Goal: Information Seeking & Learning: Learn about a topic

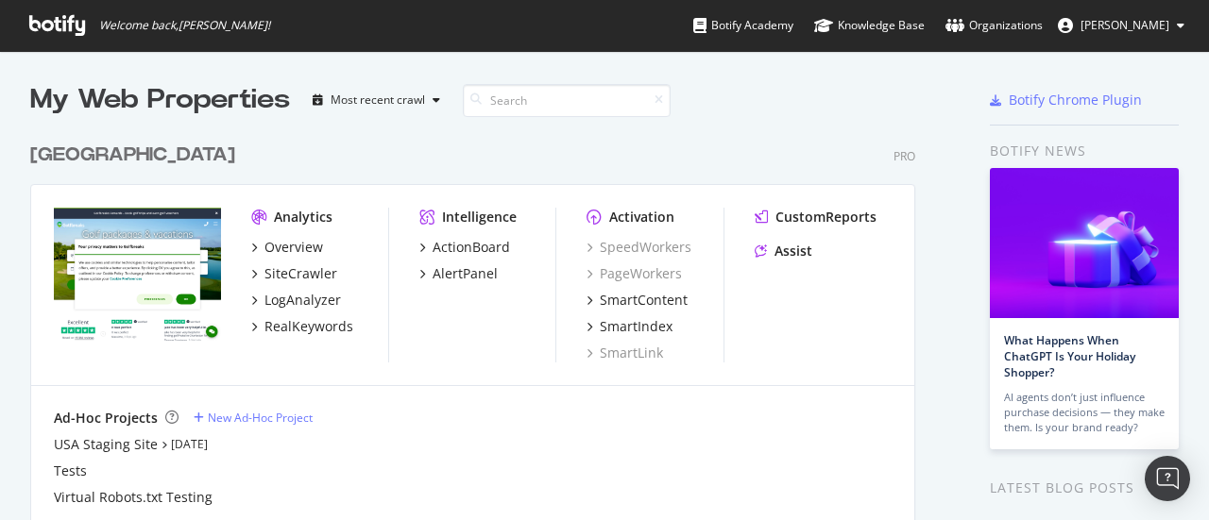
scroll to position [506, 1180]
click at [201, 164] on div "USA Pro" at bounding box center [472, 155] width 885 height 27
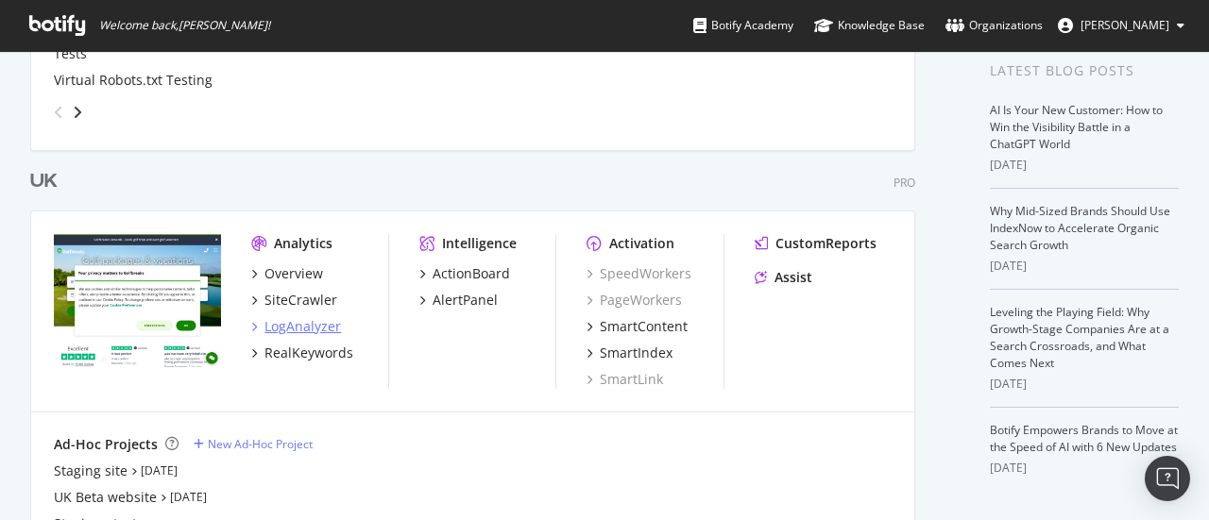
scroll to position [472, 0]
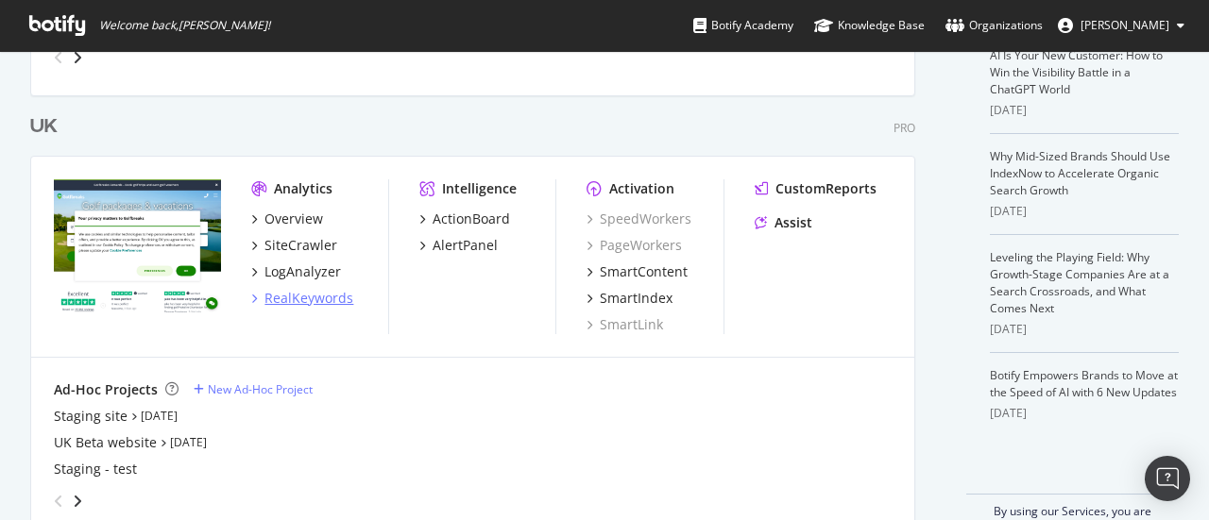
click at [321, 294] on div "RealKeywords" at bounding box center [308, 298] width 89 height 19
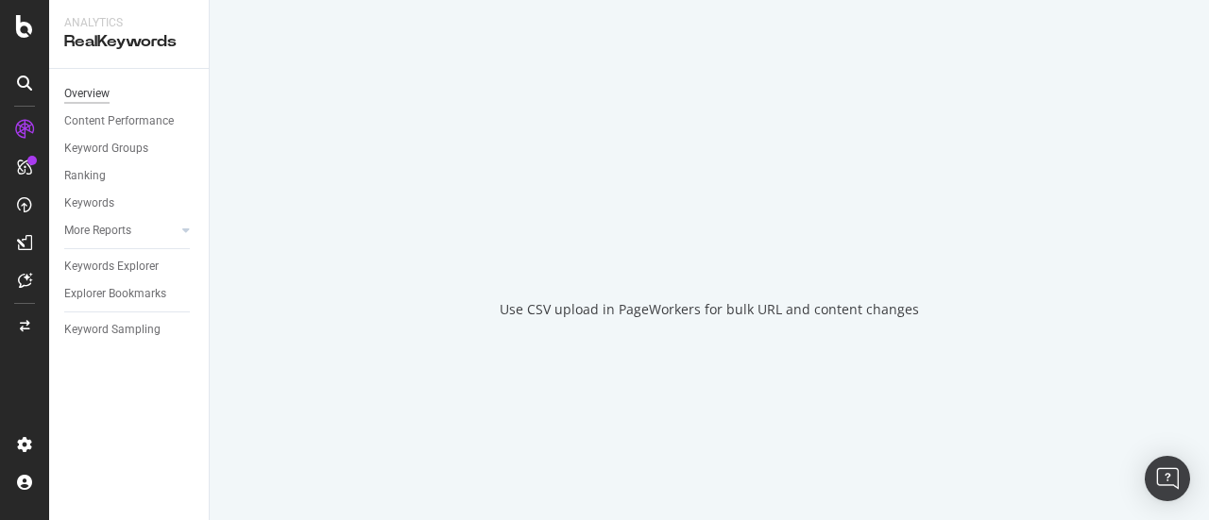
click at [100, 96] on div "Overview" at bounding box center [86, 94] width 45 height 20
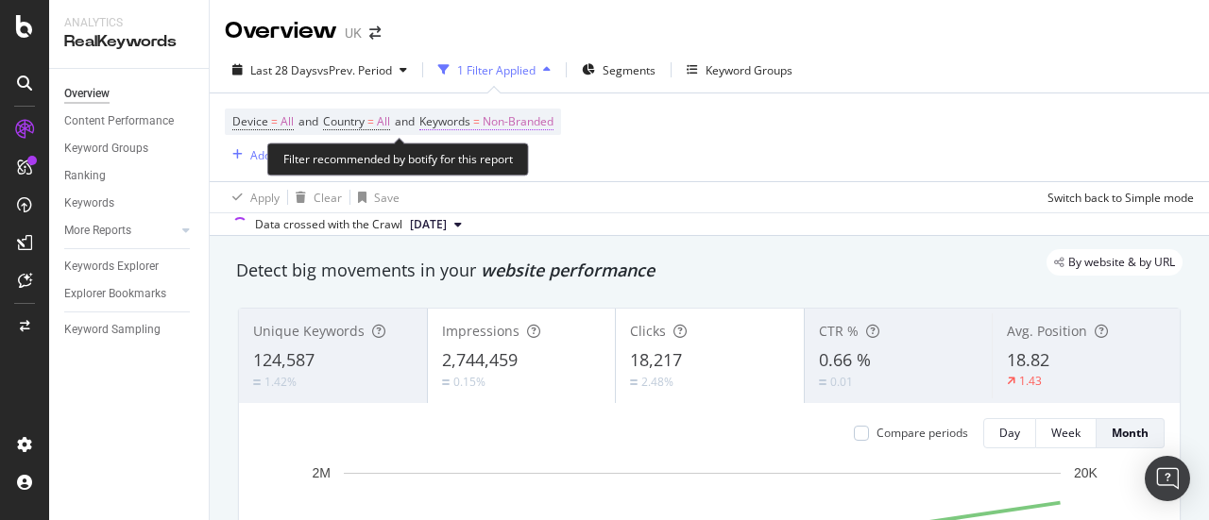
click at [518, 129] on span "Non-Branded" at bounding box center [518, 122] width 71 height 26
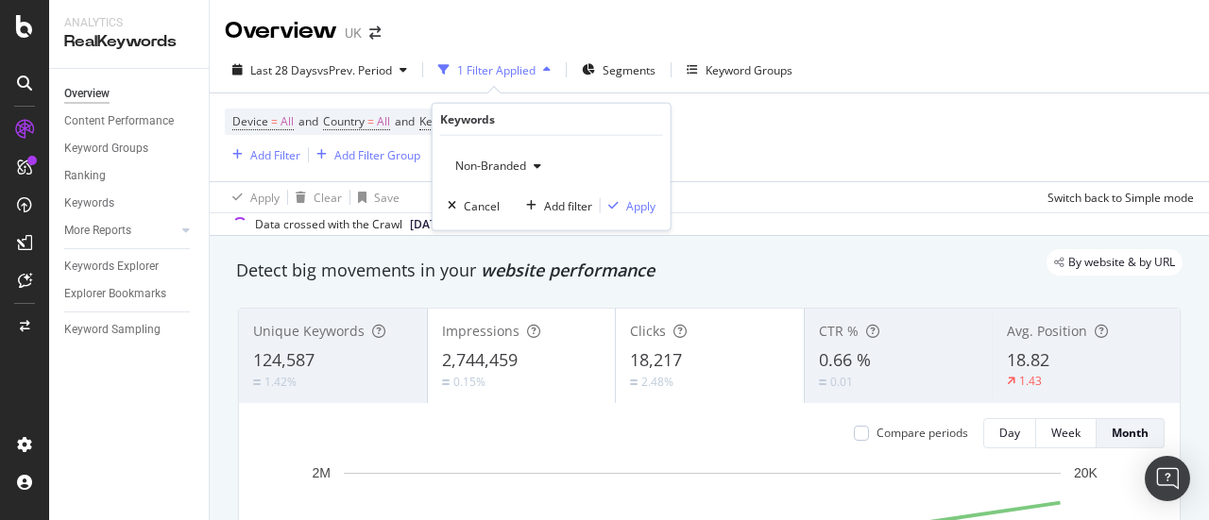
click at [502, 164] on span "Non-Branded" at bounding box center [487, 166] width 78 height 16
click at [629, 206] on div "Apply" at bounding box center [640, 205] width 29 height 16
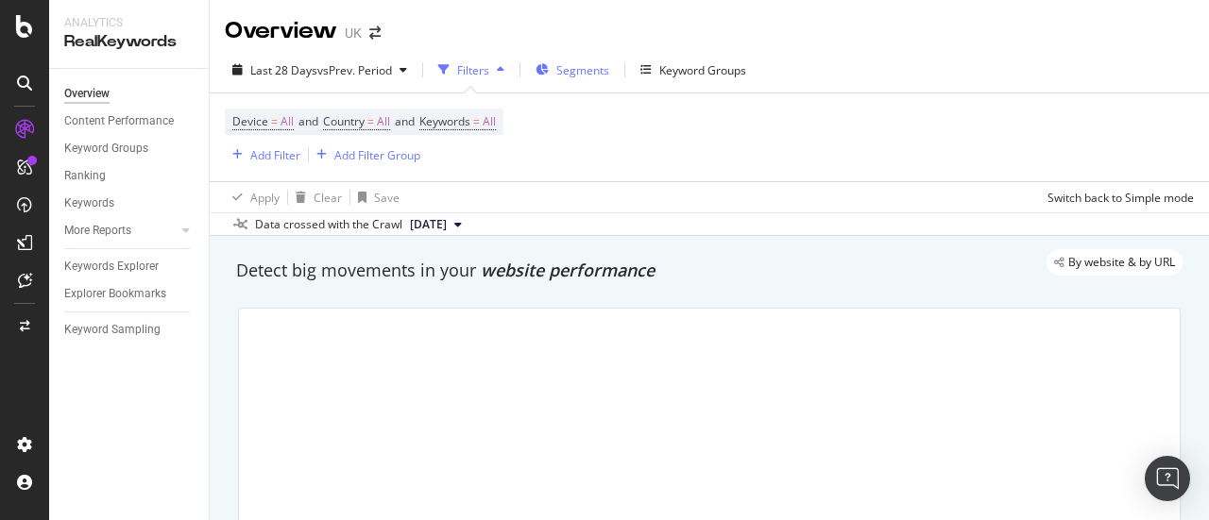
click at [599, 76] on span "Segments" at bounding box center [582, 70] width 53 height 16
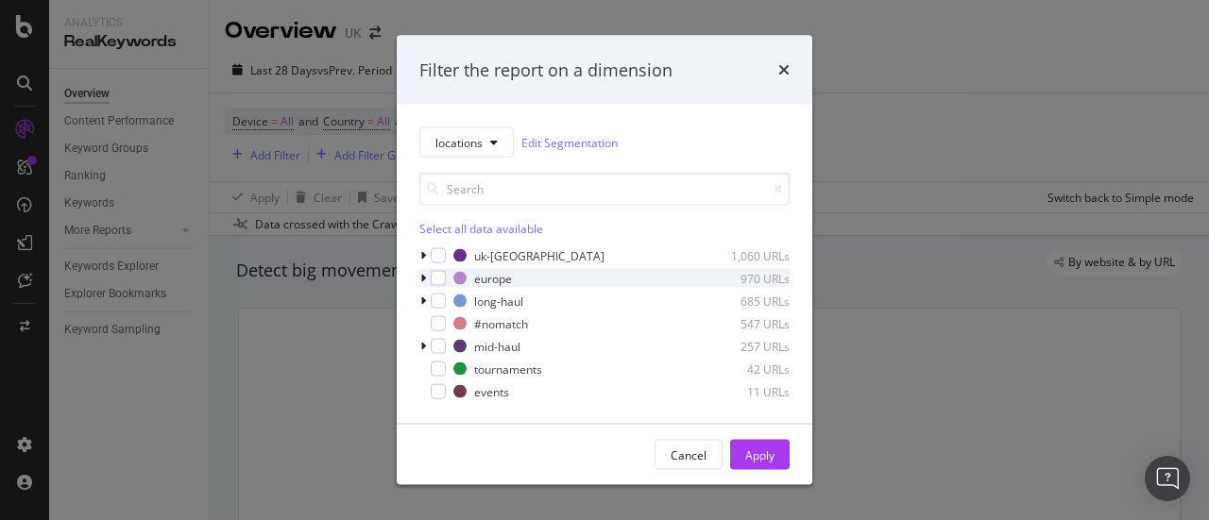
click at [422, 274] on icon "modal" at bounding box center [423, 278] width 6 height 11
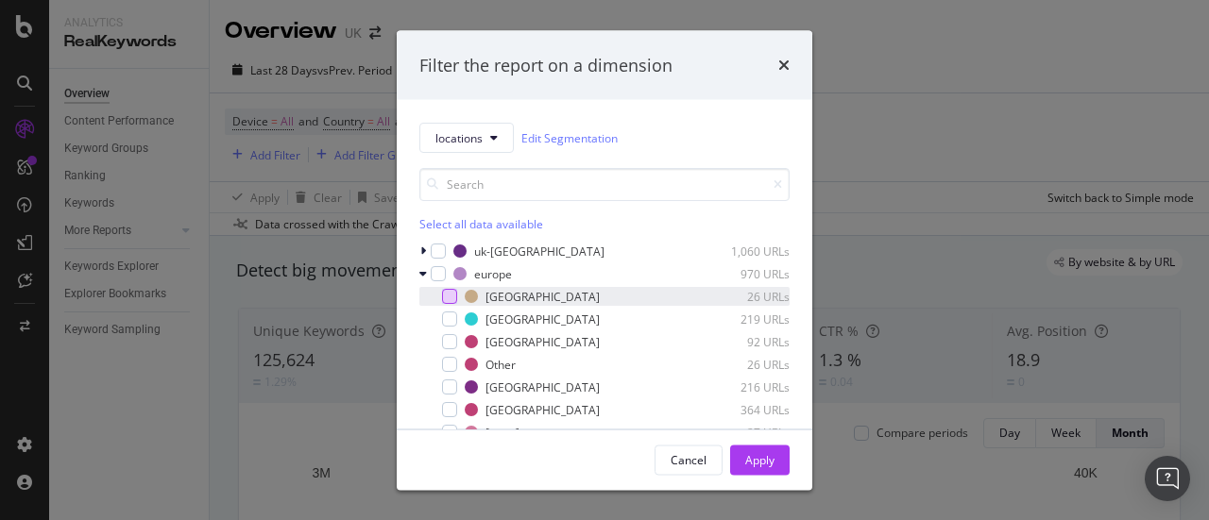
scroll to position [94, 0]
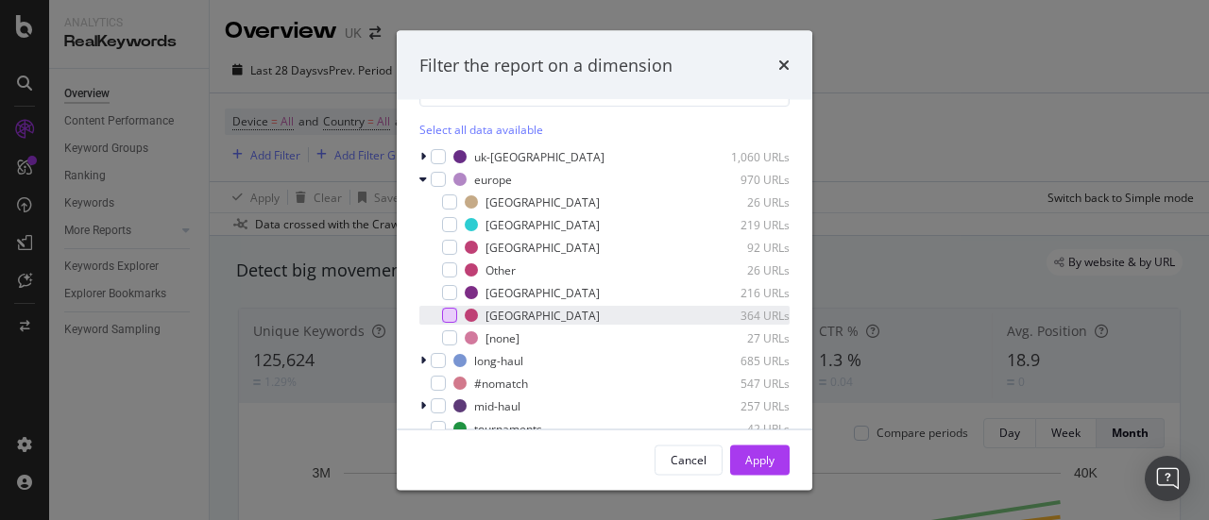
click at [450, 308] on div "modal" at bounding box center [449, 315] width 15 height 15
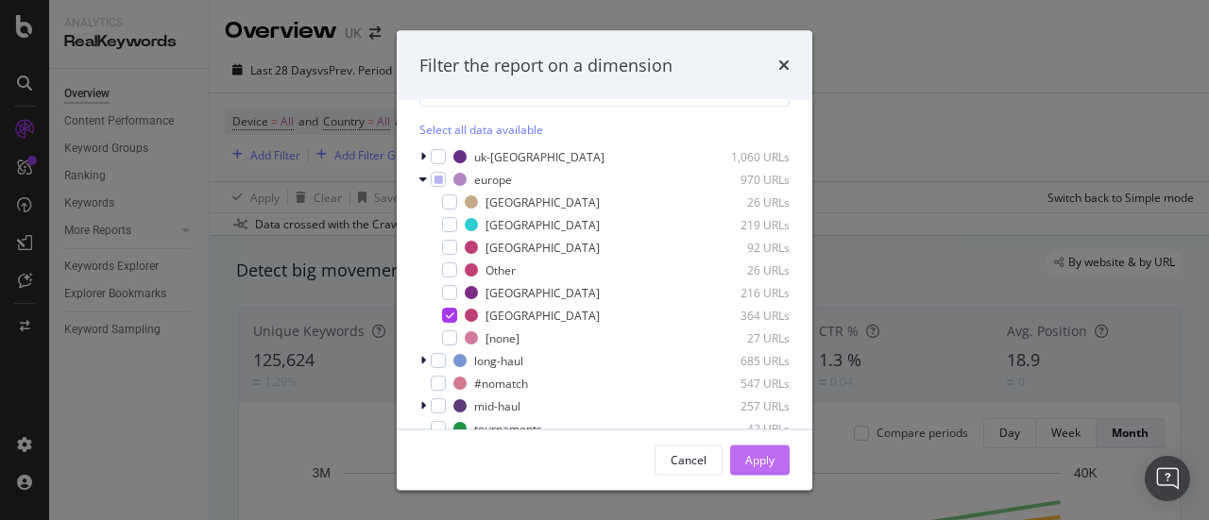
click at [765, 454] on div "Apply" at bounding box center [759, 459] width 29 height 16
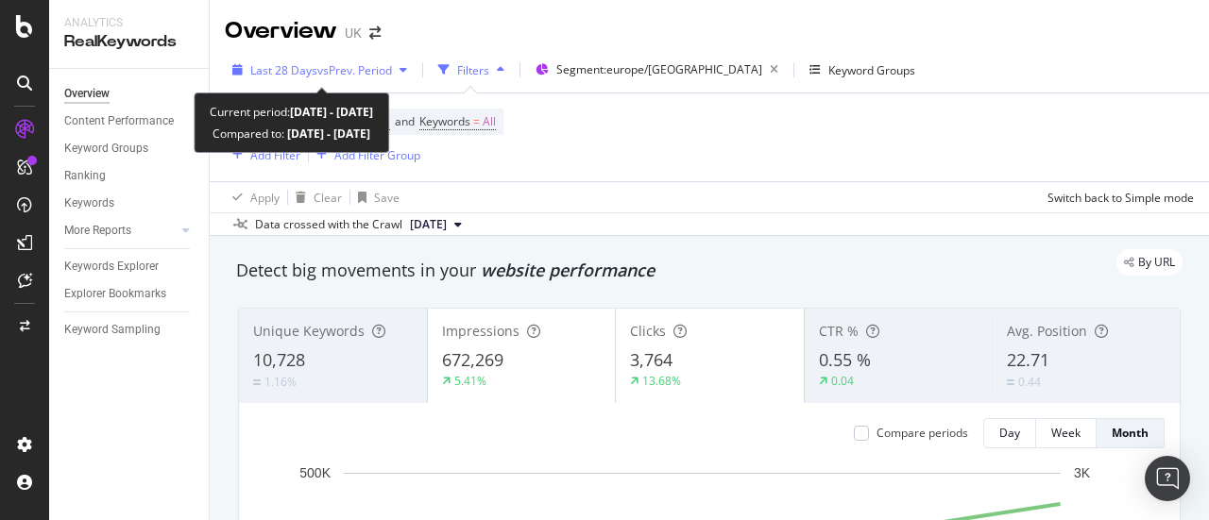
click at [289, 69] on span "Last 28 Days" at bounding box center [283, 70] width 67 height 16
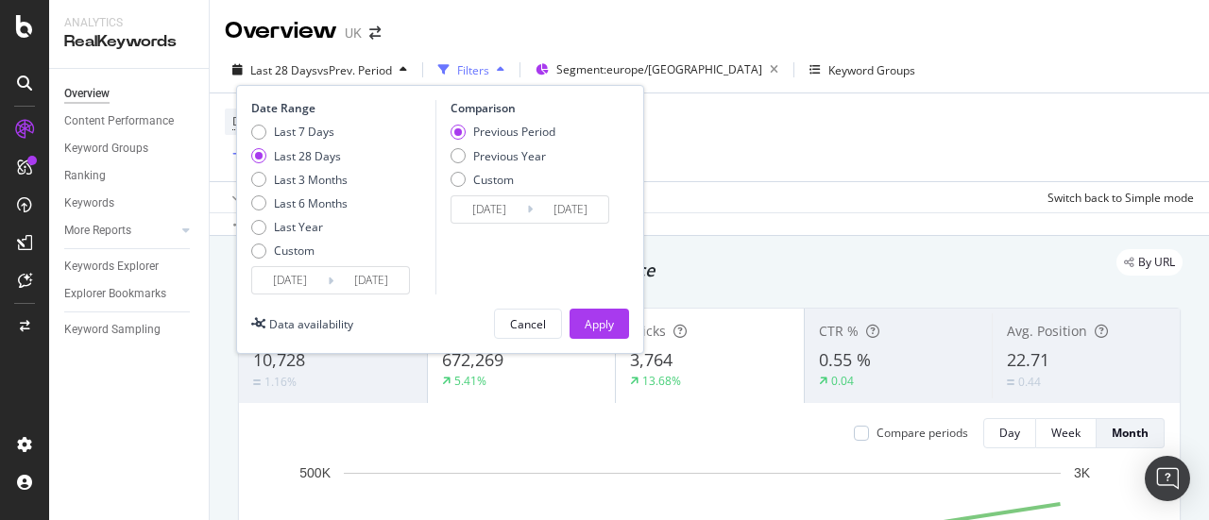
click at [286, 280] on input "[DATE]" at bounding box center [290, 280] width 76 height 26
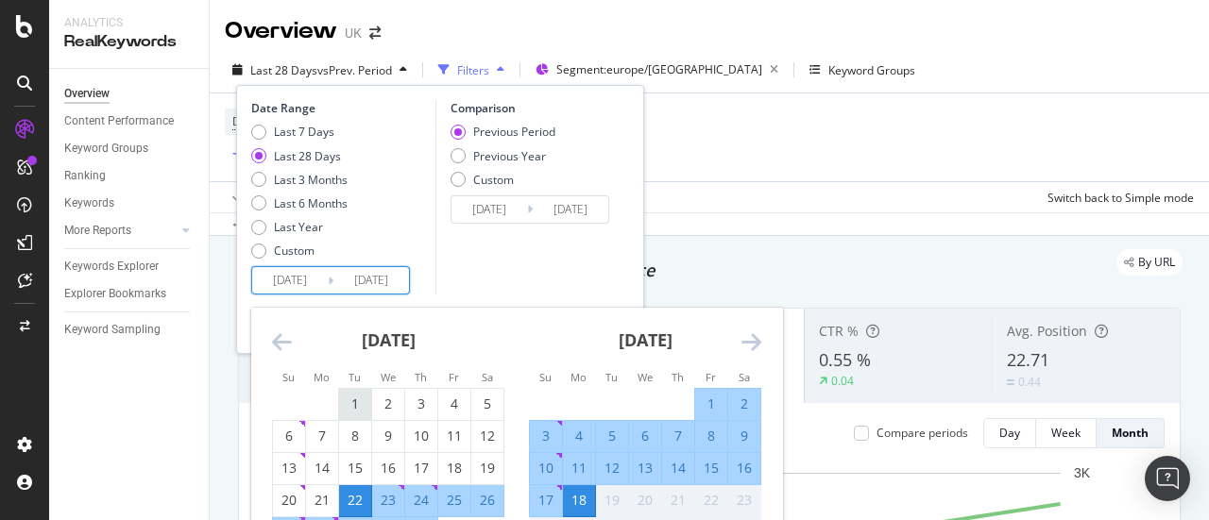
click at [350, 413] on div "1" at bounding box center [355, 404] width 32 height 19
type input "[DATE]"
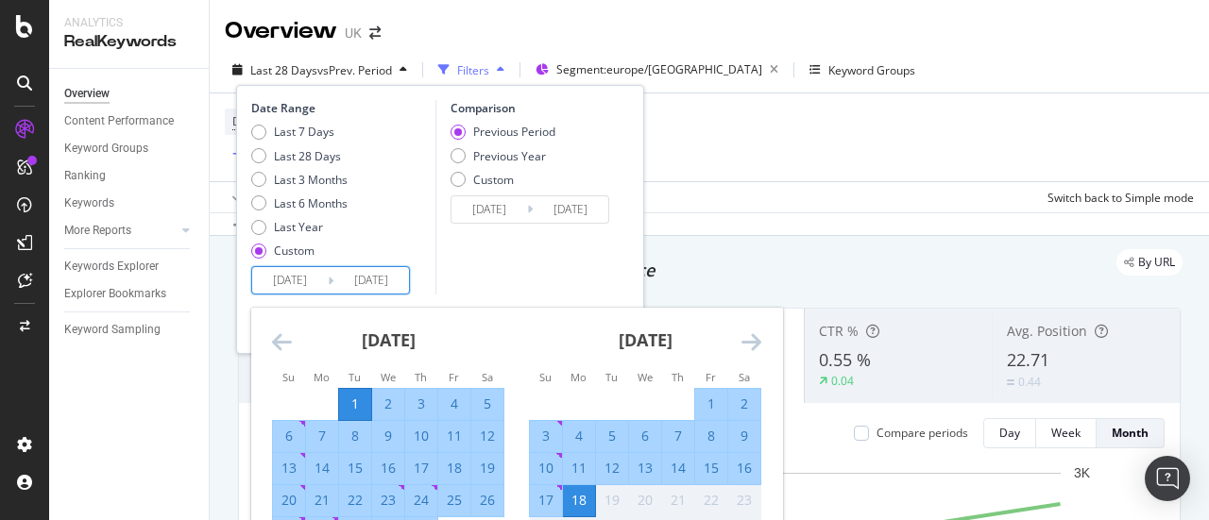
scroll to position [189, 0]
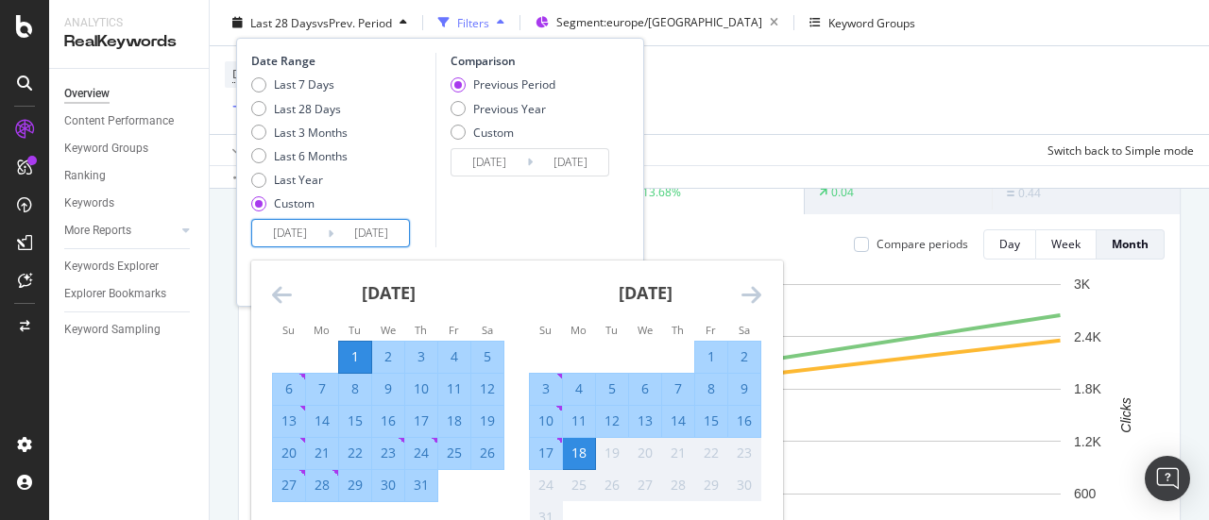
click at [426, 491] on div "31" at bounding box center [421, 485] width 32 height 19
type input "[DATE]"
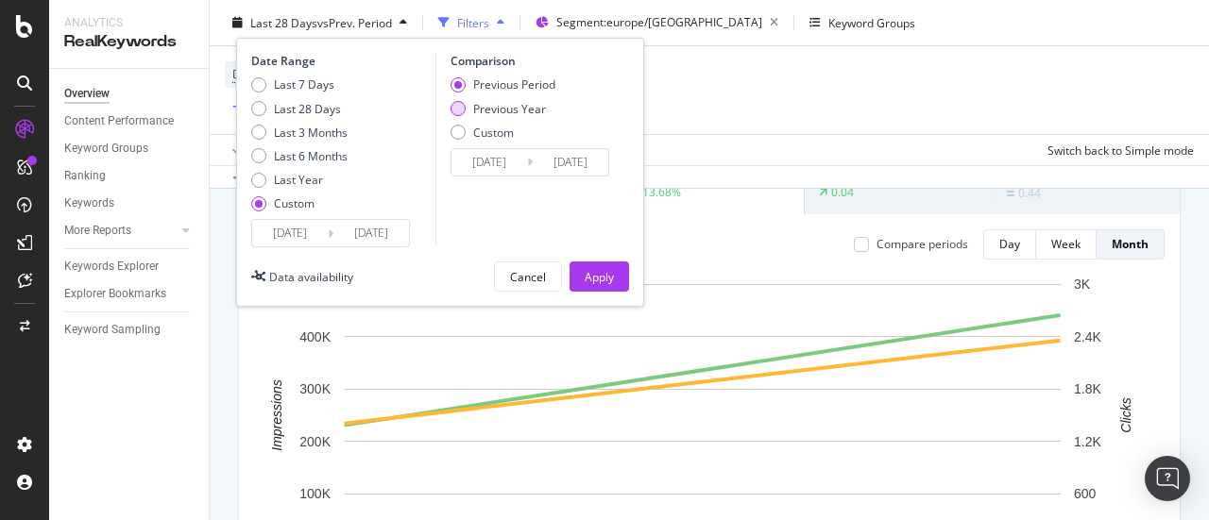
click at [528, 110] on div "Previous Year" at bounding box center [509, 108] width 73 height 16
type input "[DATE]"
click at [491, 154] on input "[DATE]" at bounding box center [489, 162] width 76 height 26
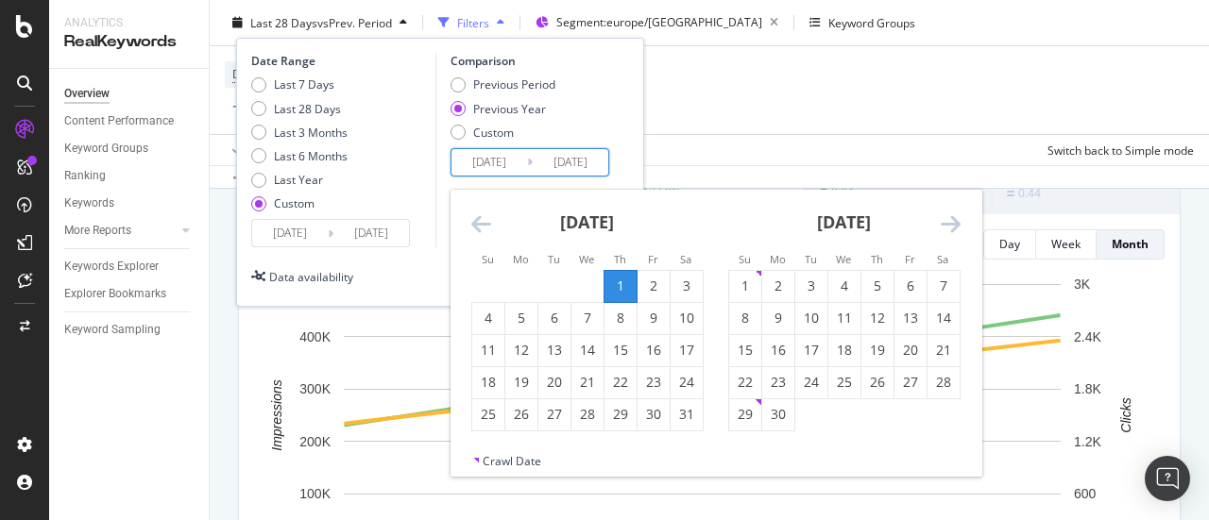
click at [488, 235] on div "Move backward to switch to the previous month." at bounding box center [481, 224] width 20 height 24
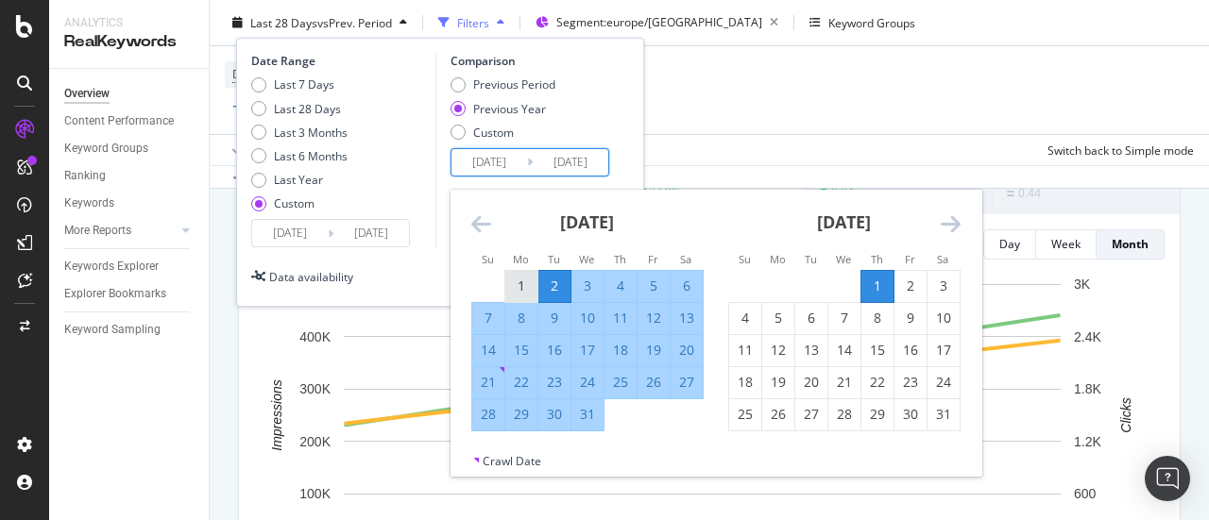
click at [523, 296] on div "1" at bounding box center [521, 285] width 32 height 31
type input "[DATE]"
click at [590, 430] on div "[DATE] 1 2 3 4 5 6 7 8 9 10 11 12 13 14 15 16 17 18 19 20 21 22 23 24 25 26 27 …" at bounding box center [715, 321] width 531 height 263
click at [590, 426] on div "31" at bounding box center [587, 414] width 32 height 31
type input "[DATE]"
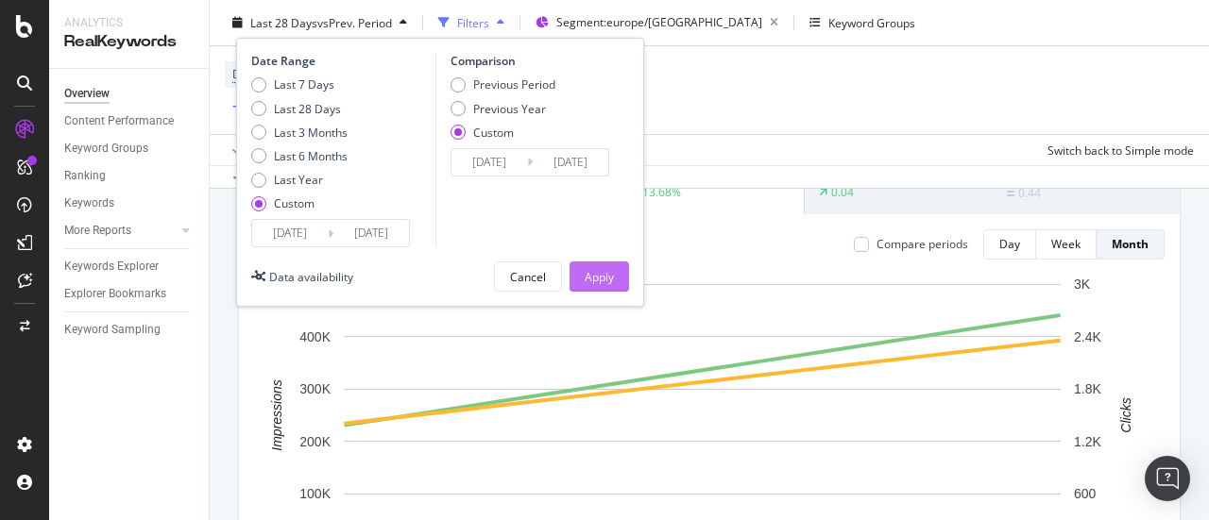
click at [585, 270] on div "Apply" at bounding box center [599, 276] width 29 height 16
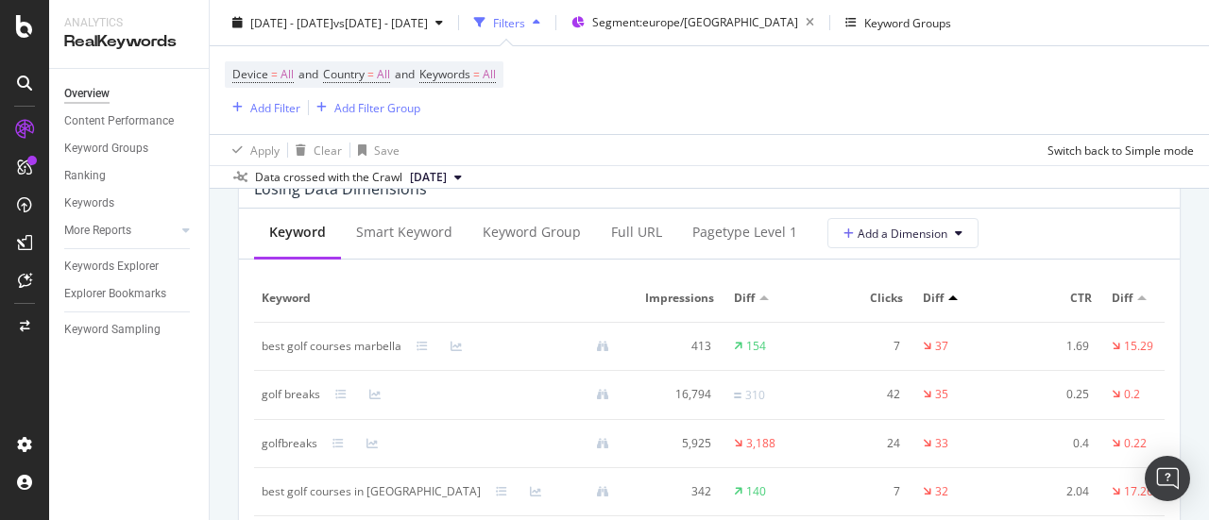
scroll to position [2455, 0]
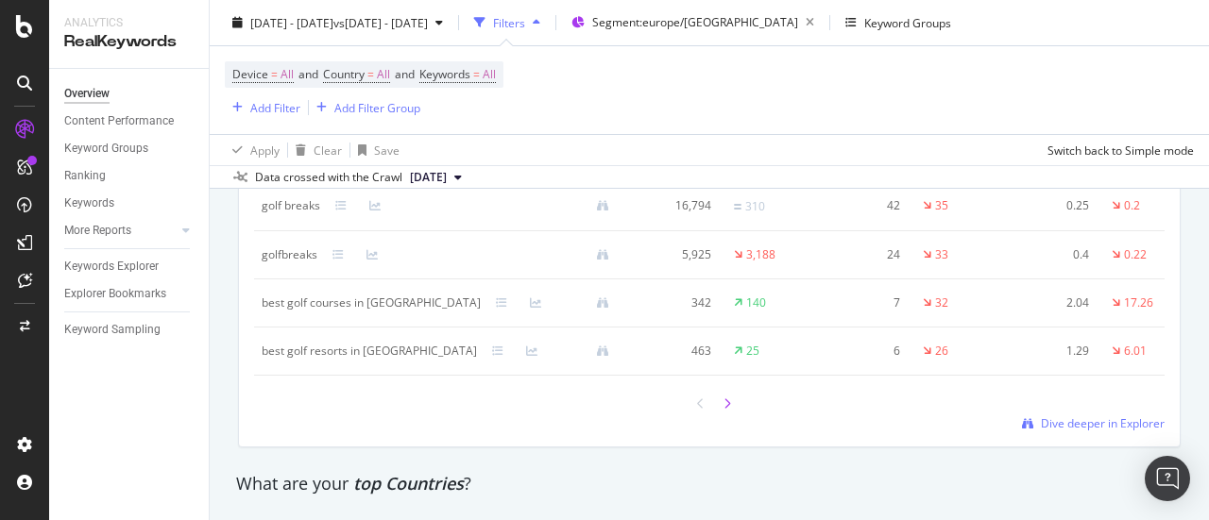
click at [723, 410] on icon at bounding box center [727, 404] width 8 height 11
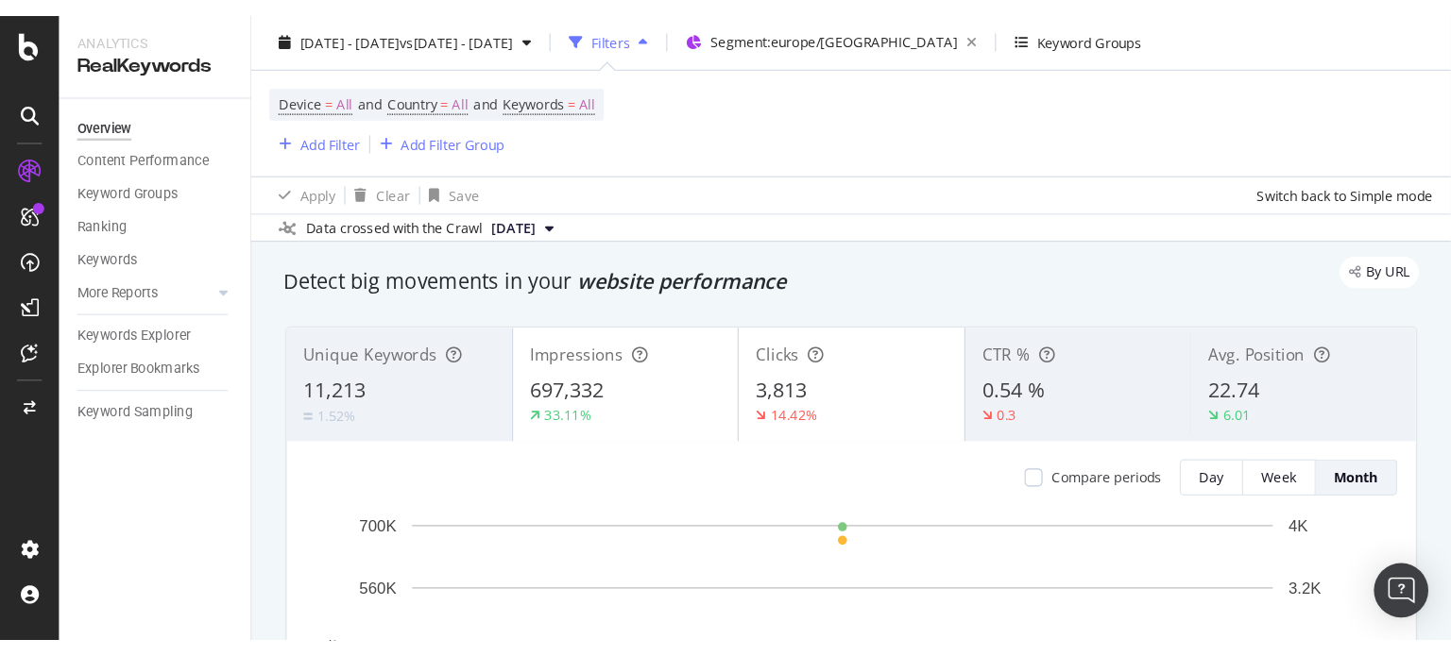
scroll to position [0, 0]
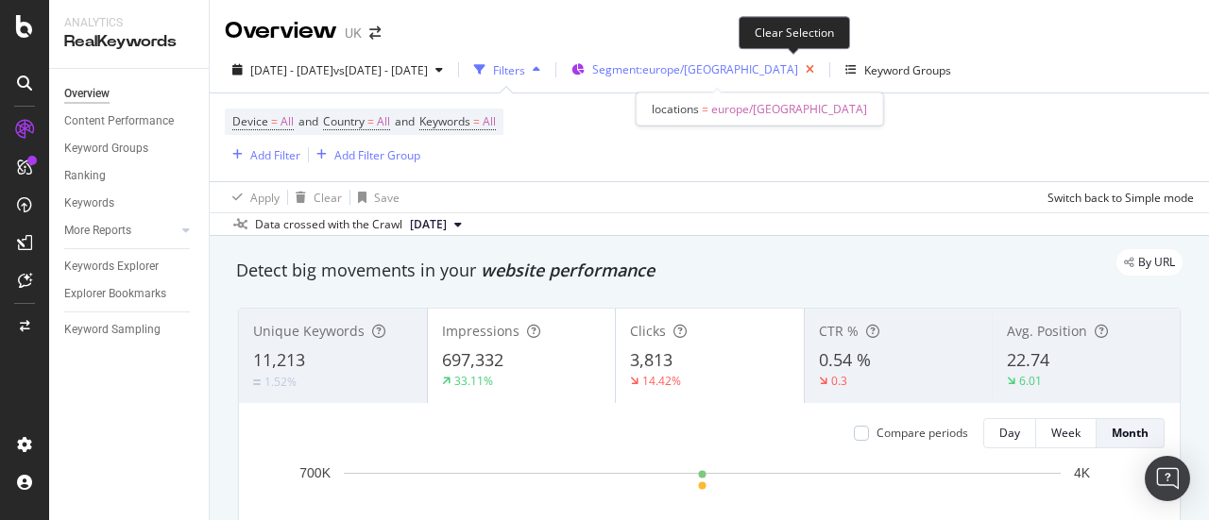
click at [798, 66] on icon "button" at bounding box center [810, 70] width 24 height 26
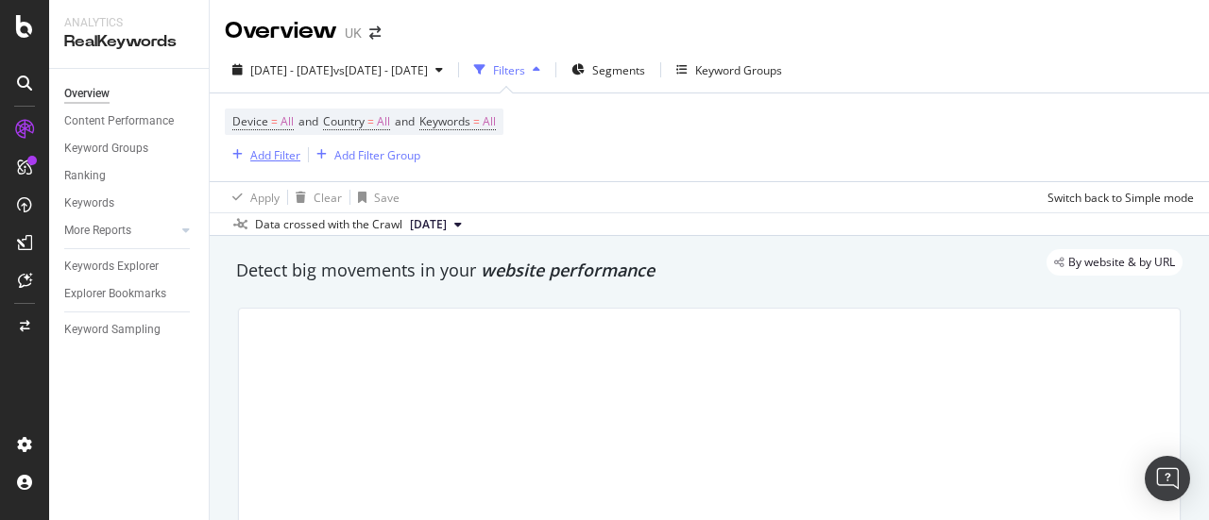
click at [274, 156] on div "Add Filter" at bounding box center [275, 155] width 50 height 16
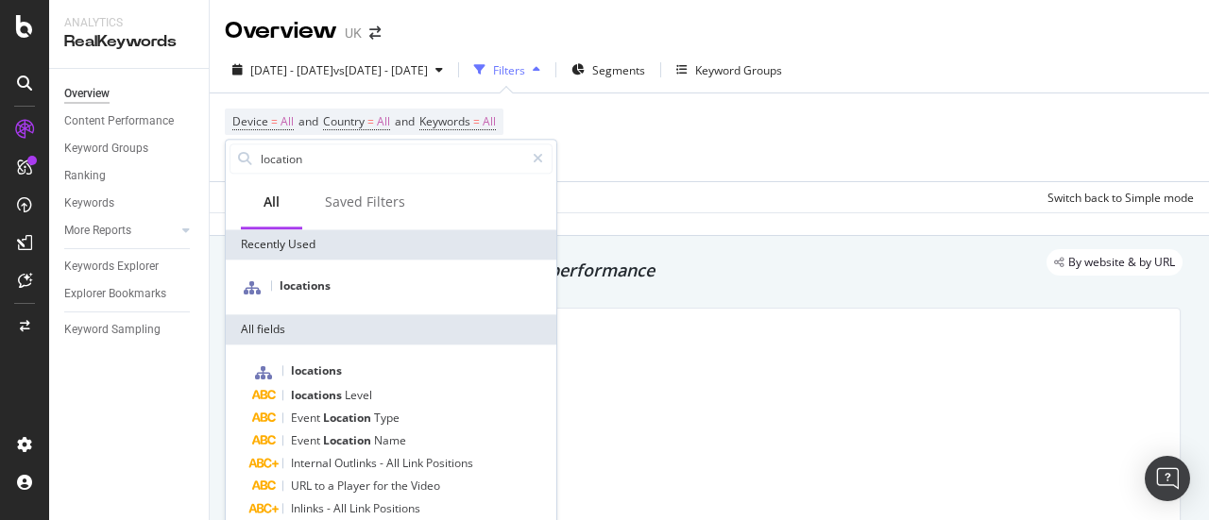
type input "location"
click at [299, 300] on div "locations" at bounding box center [391, 287] width 331 height 55
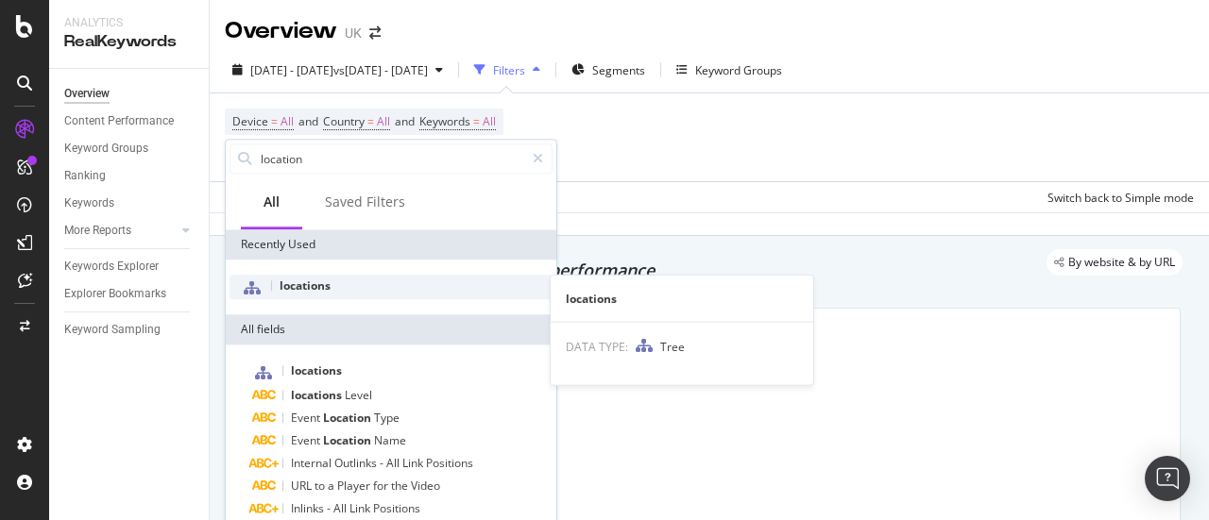
click at [307, 290] on span "locations" at bounding box center [305, 286] width 51 height 16
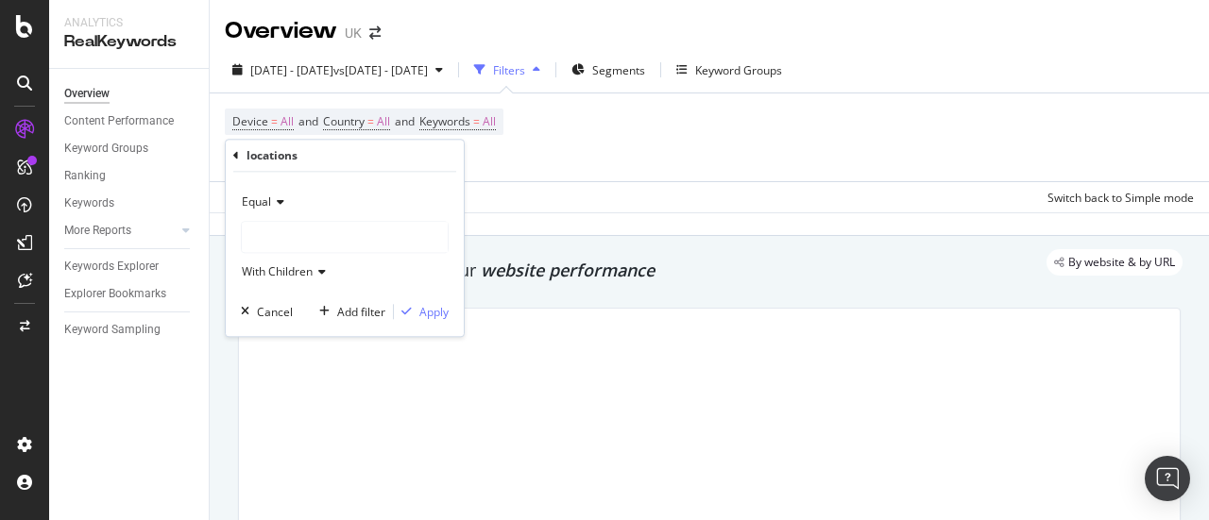
click at [280, 227] on div at bounding box center [345, 237] width 206 height 30
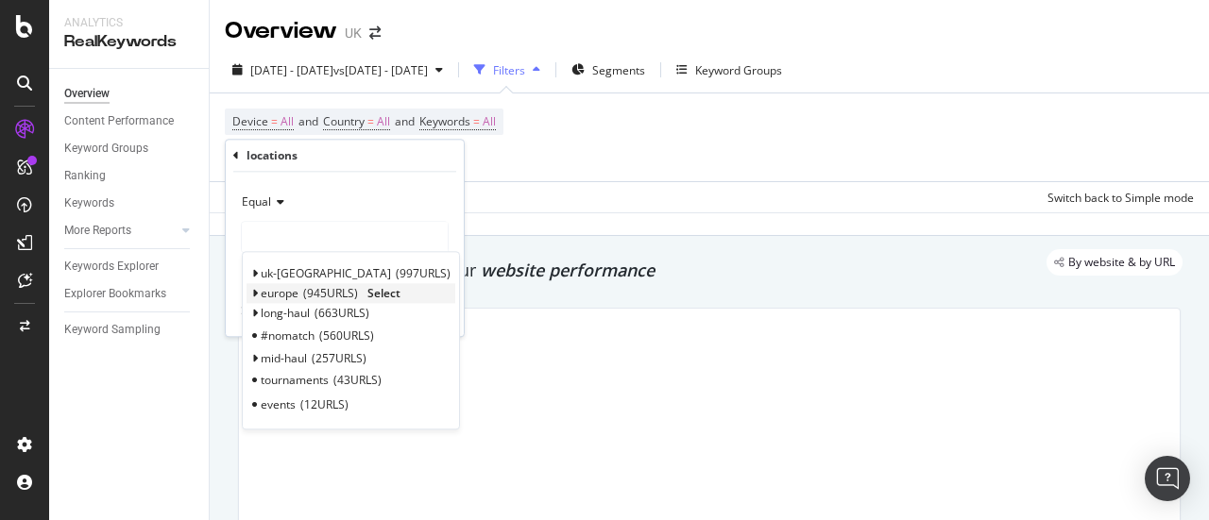
click at [257, 292] on div "europe 945 URLS Select" at bounding box center [350, 294] width 209 height 20
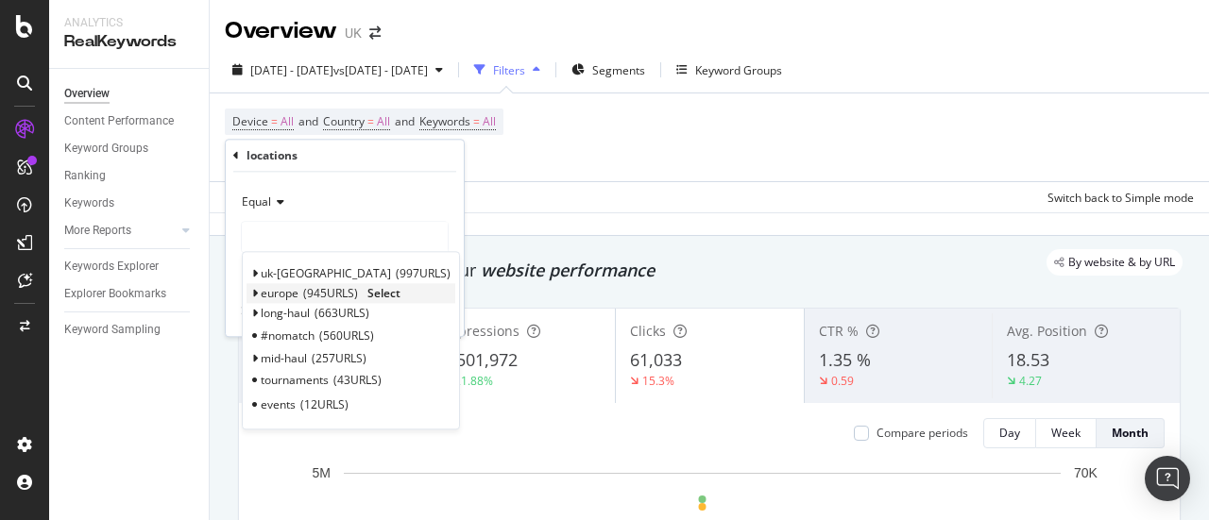
click at [253, 292] on icon at bounding box center [254, 294] width 7 height 11
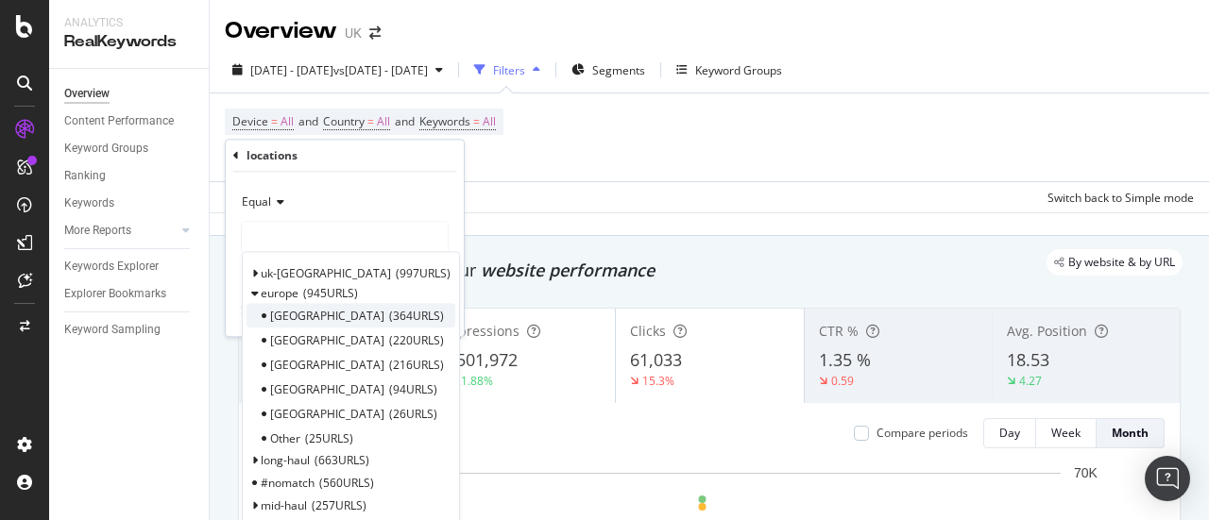
click at [398, 308] on div "[GEOGRAPHIC_DATA] 364 URLS" at bounding box center [350, 316] width 209 height 25
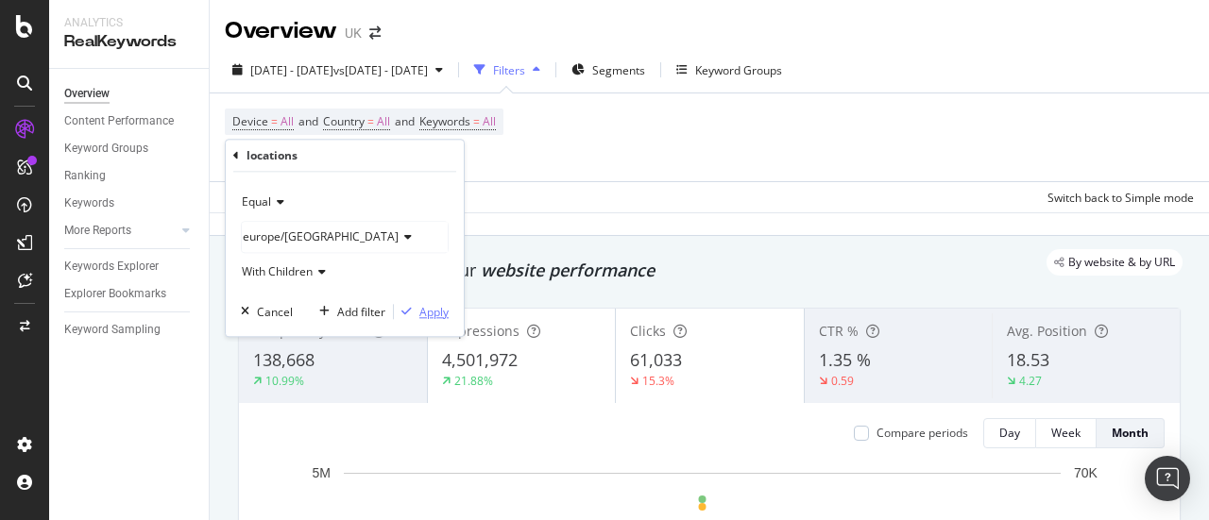
click at [440, 304] on div "Apply" at bounding box center [433, 312] width 29 height 16
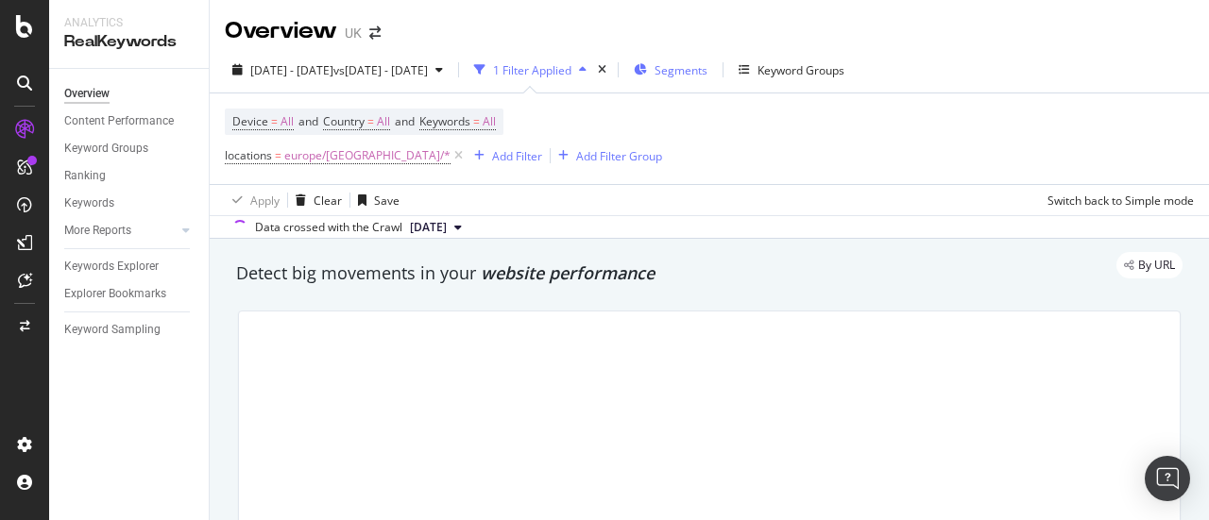
click at [707, 71] on span "Segments" at bounding box center [680, 70] width 53 height 16
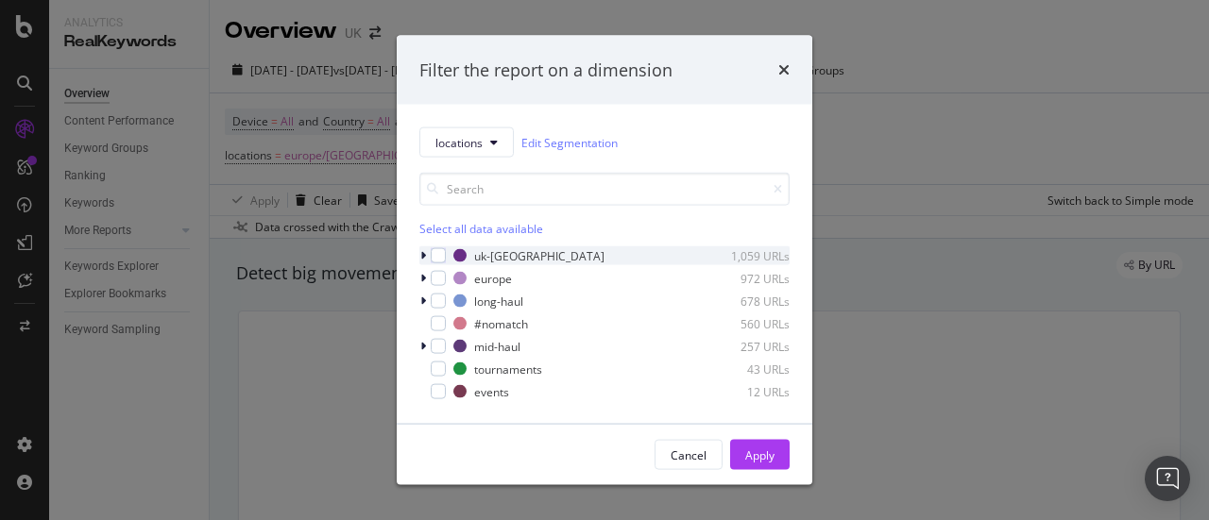
click at [425, 256] on icon "modal" at bounding box center [423, 255] width 6 height 11
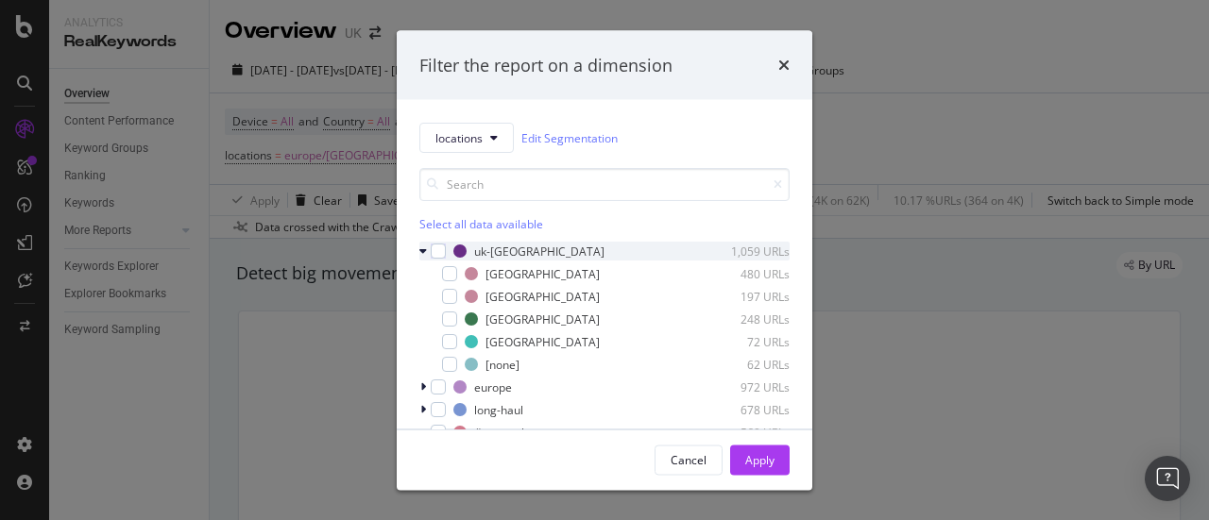
click at [427, 246] on div "modal" at bounding box center [424, 251] width 11 height 19
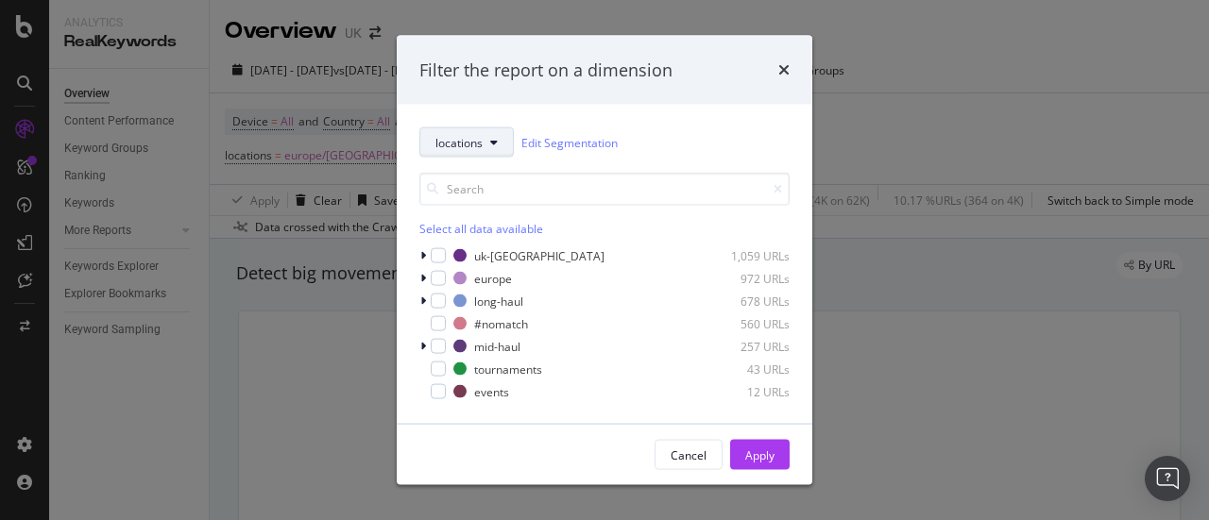
click at [474, 144] on span "locations" at bounding box center [458, 142] width 47 height 16
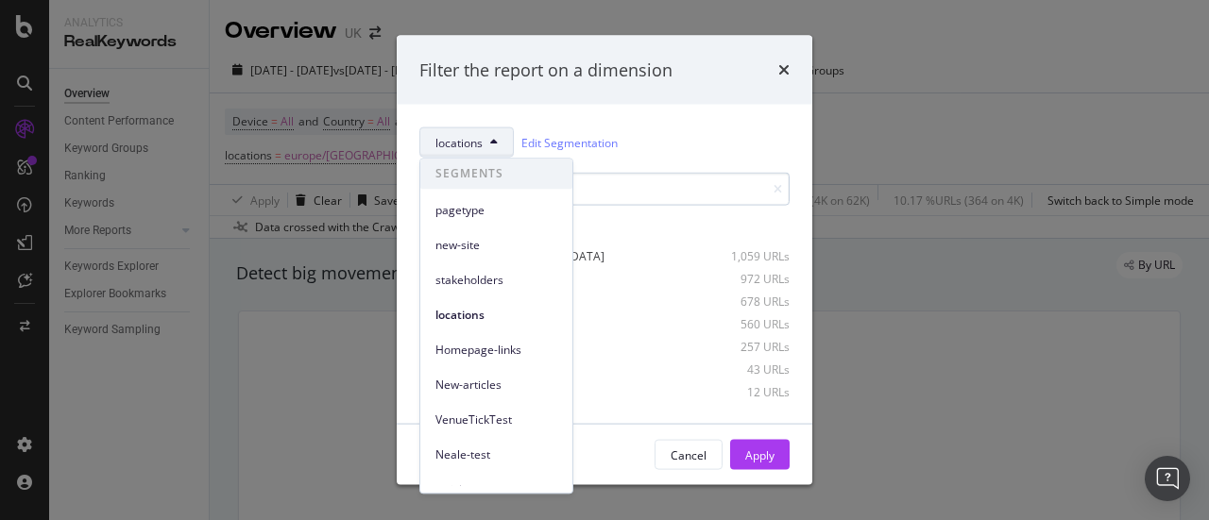
drag, startPoint x: 474, startPoint y: 144, endPoint x: 503, endPoint y: 204, distance: 67.2
click at [503, 204] on span "pagetype" at bounding box center [496, 210] width 122 height 17
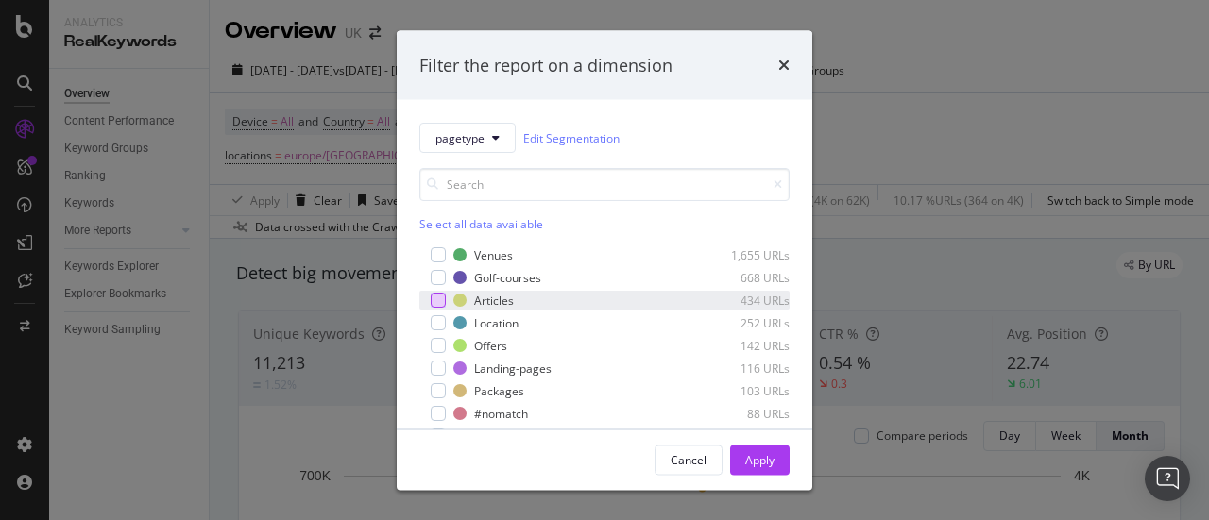
click at [434, 297] on div "modal" at bounding box center [438, 300] width 15 height 15
click at [799, 469] on div "Cancel Apply" at bounding box center [605, 460] width 416 height 60
click at [759, 464] on div "Apply" at bounding box center [759, 459] width 29 height 16
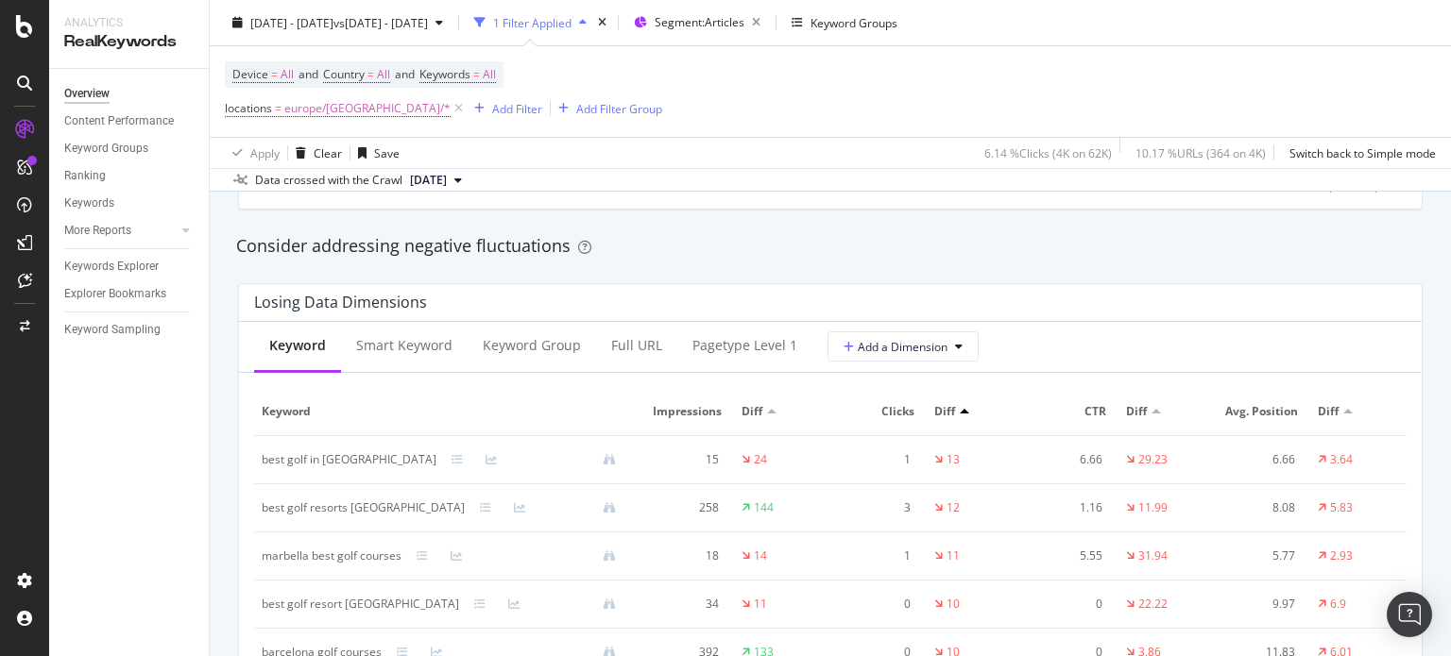
scroll to position [2361, 0]
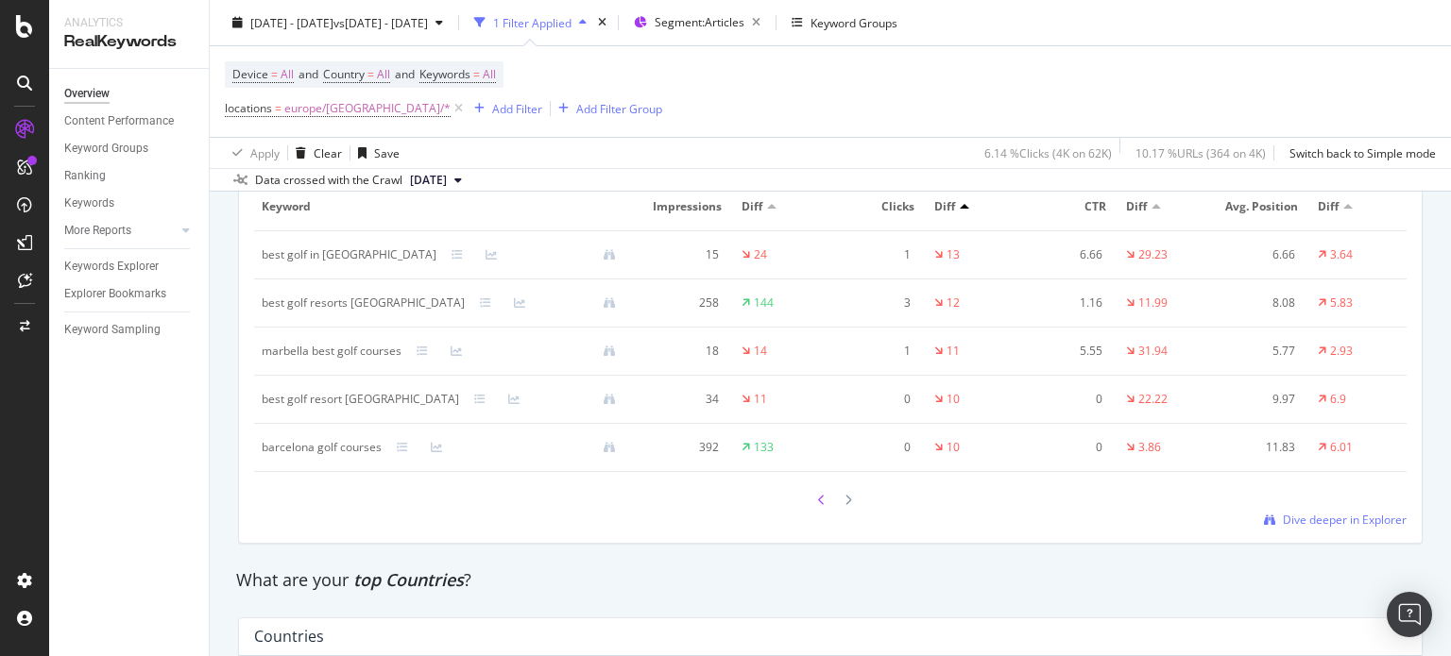
click at [818, 499] on icon at bounding box center [822, 500] width 8 height 11
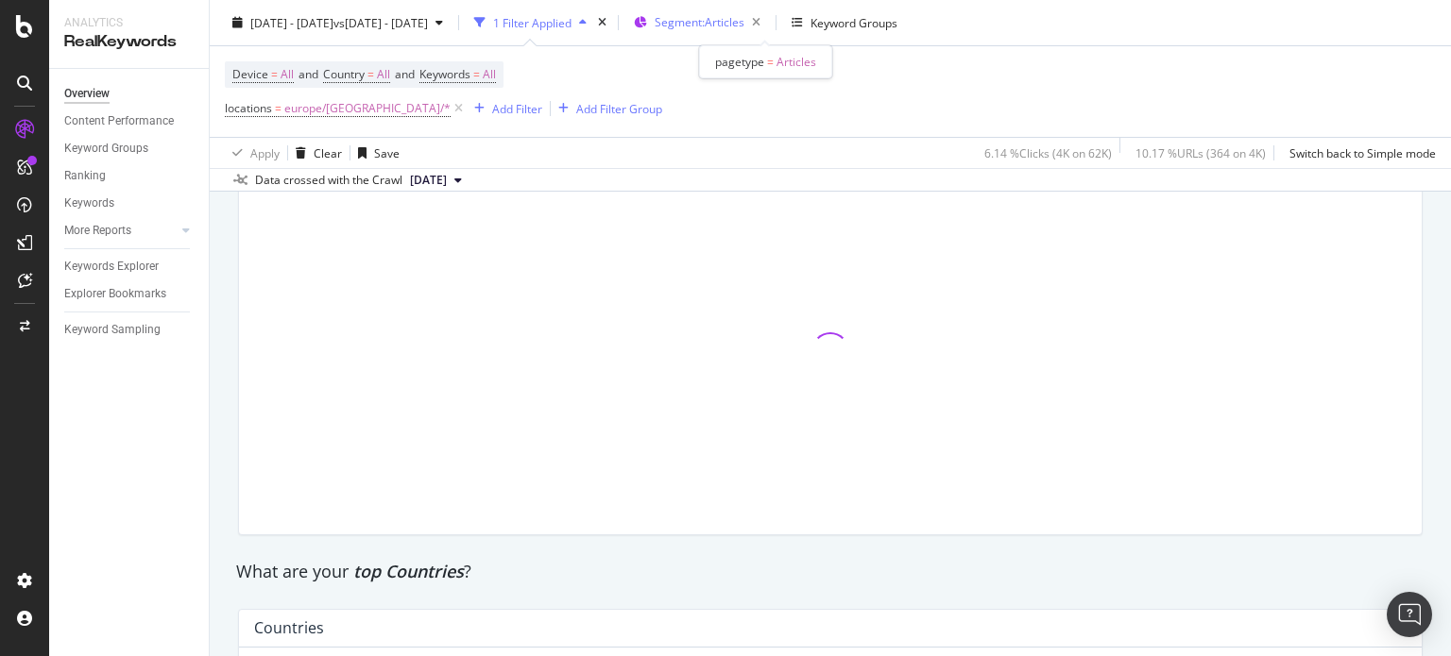
click at [768, 33] on div "Segment: Articles" at bounding box center [710, 22] width 113 height 26
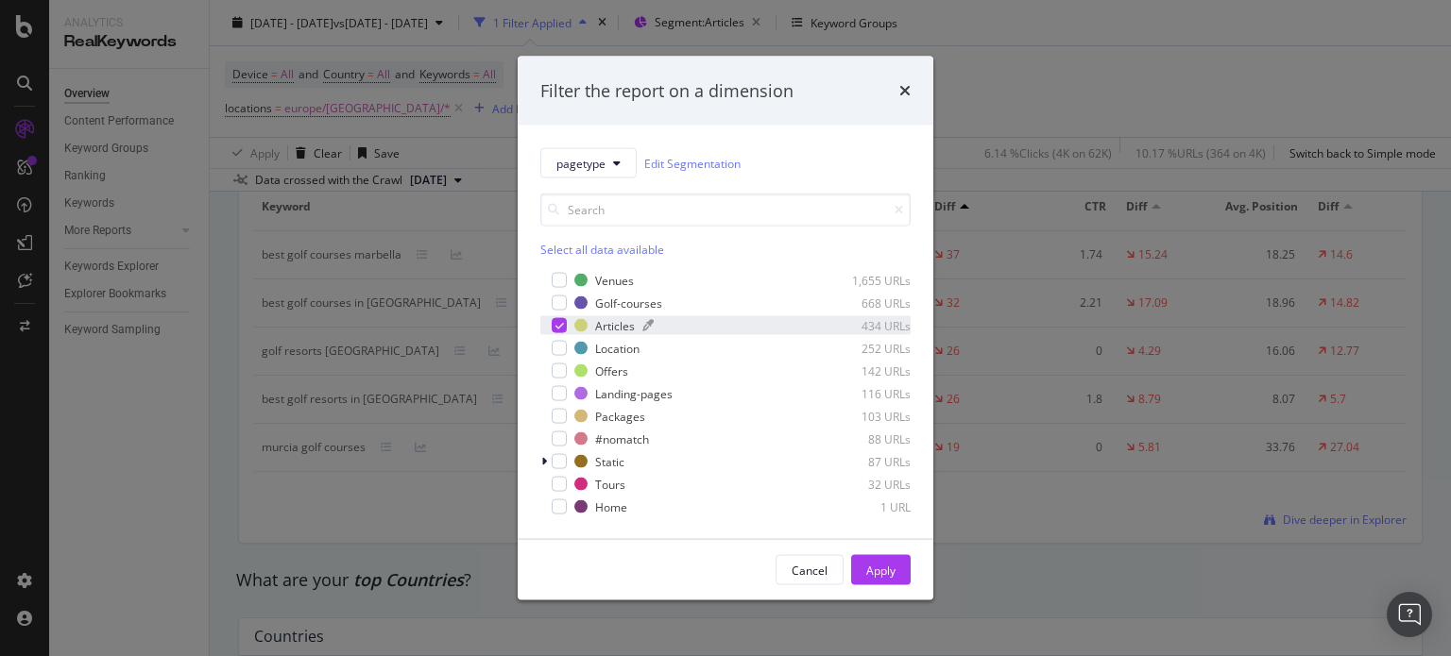
click at [593, 324] on div "Articles 434 URLs" at bounding box center [742, 325] width 336 height 16
click at [599, 351] on div "Location" at bounding box center [617, 348] width 44 height 16
click at [877, 519] on div "Apply" at bounding box center [880, 570] width 29 height 16
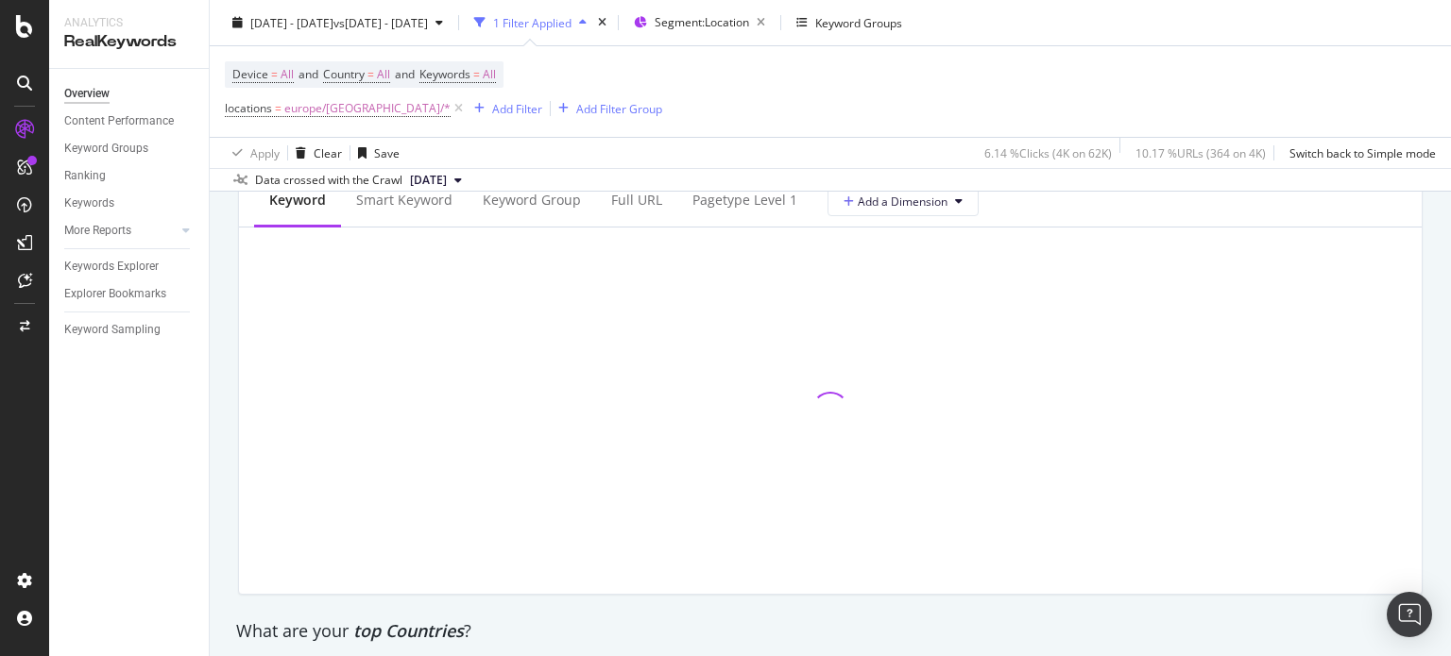
scroll to position [2267, 0]
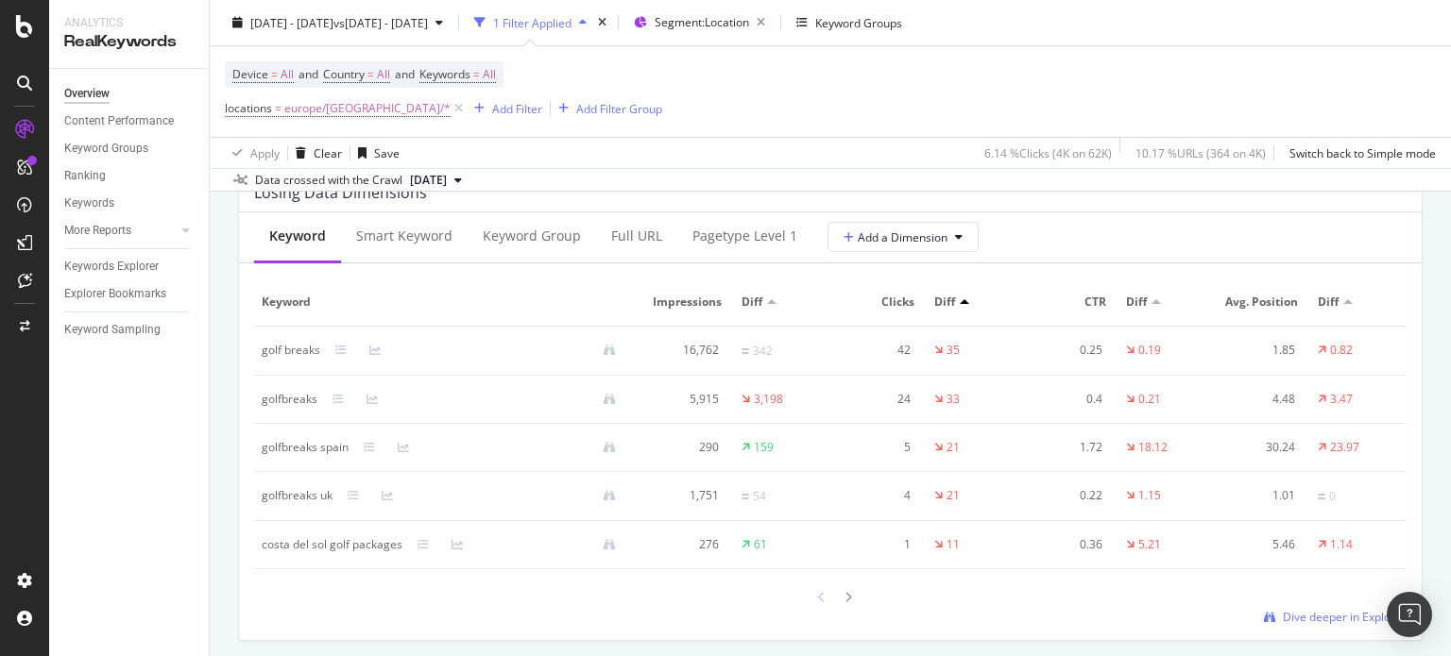
click at [818, 519] on icon at bounding box center [822, 597] width 8 height 11
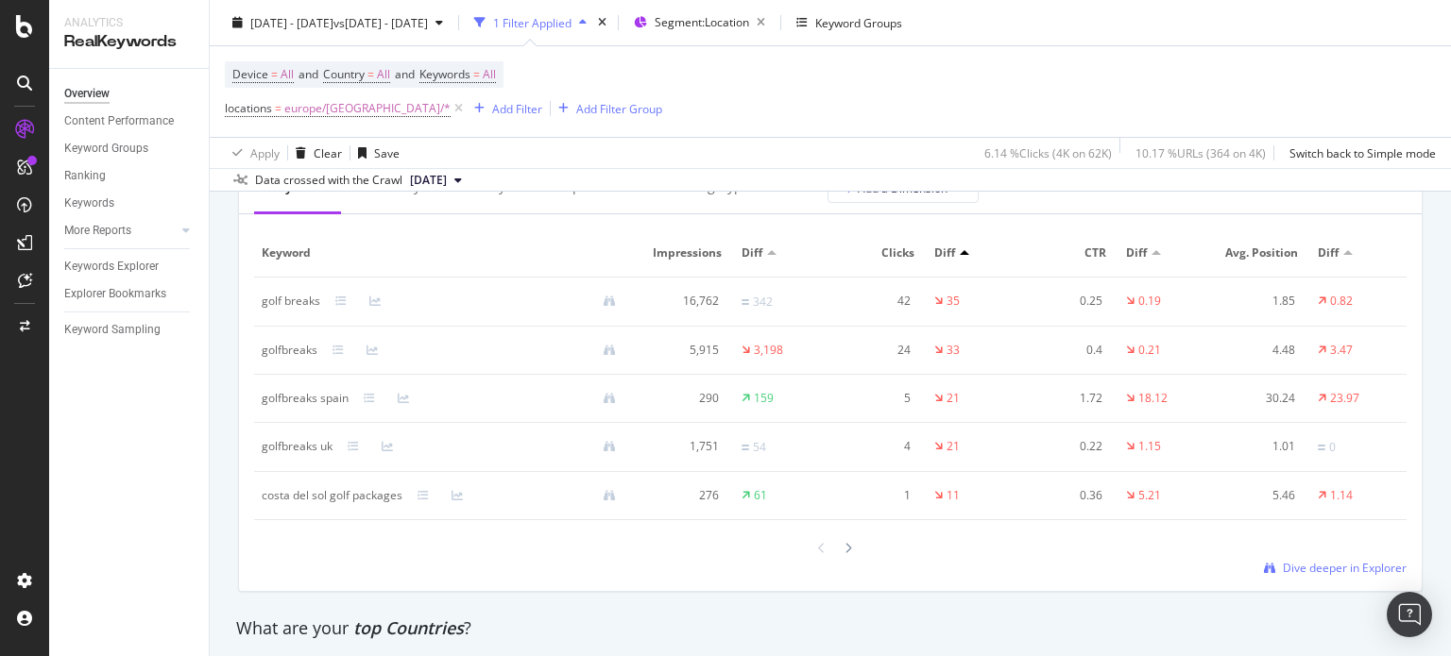
scroll to position [2361, 0]
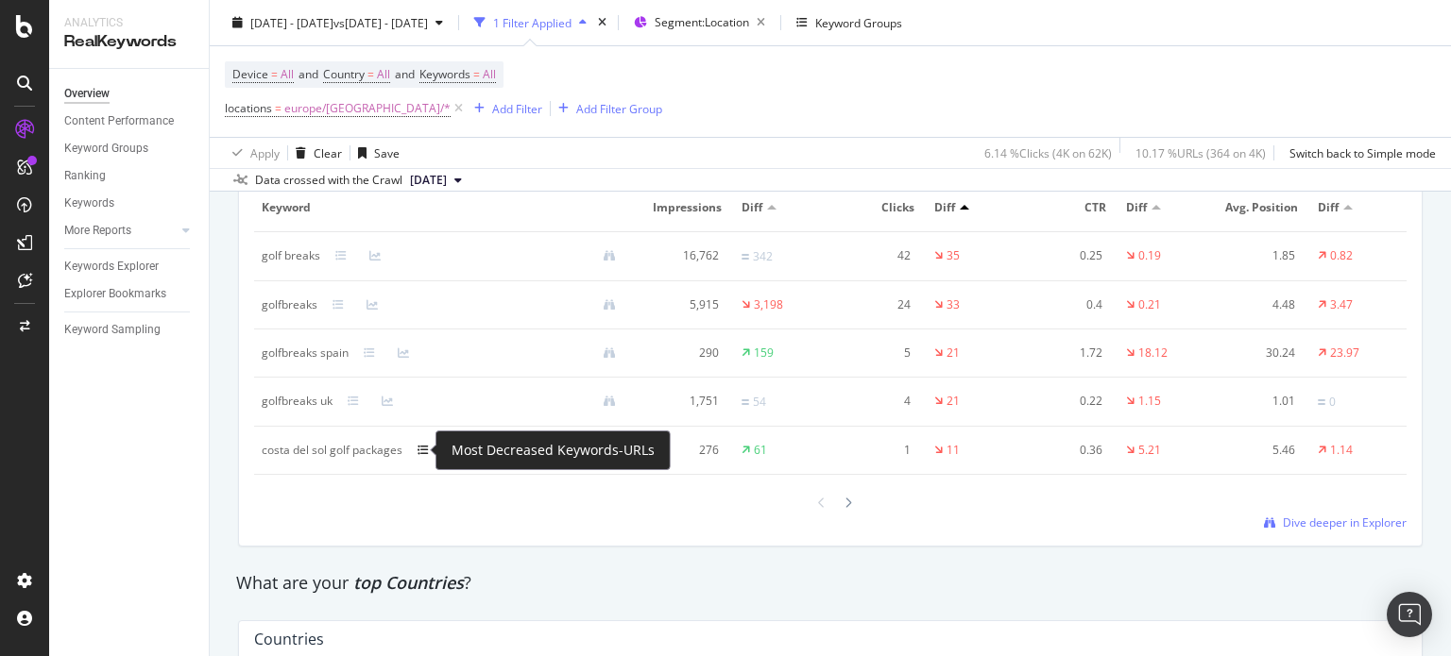
click at [423, 452] on icon at bounding box center [422, 450] width 11 height 11
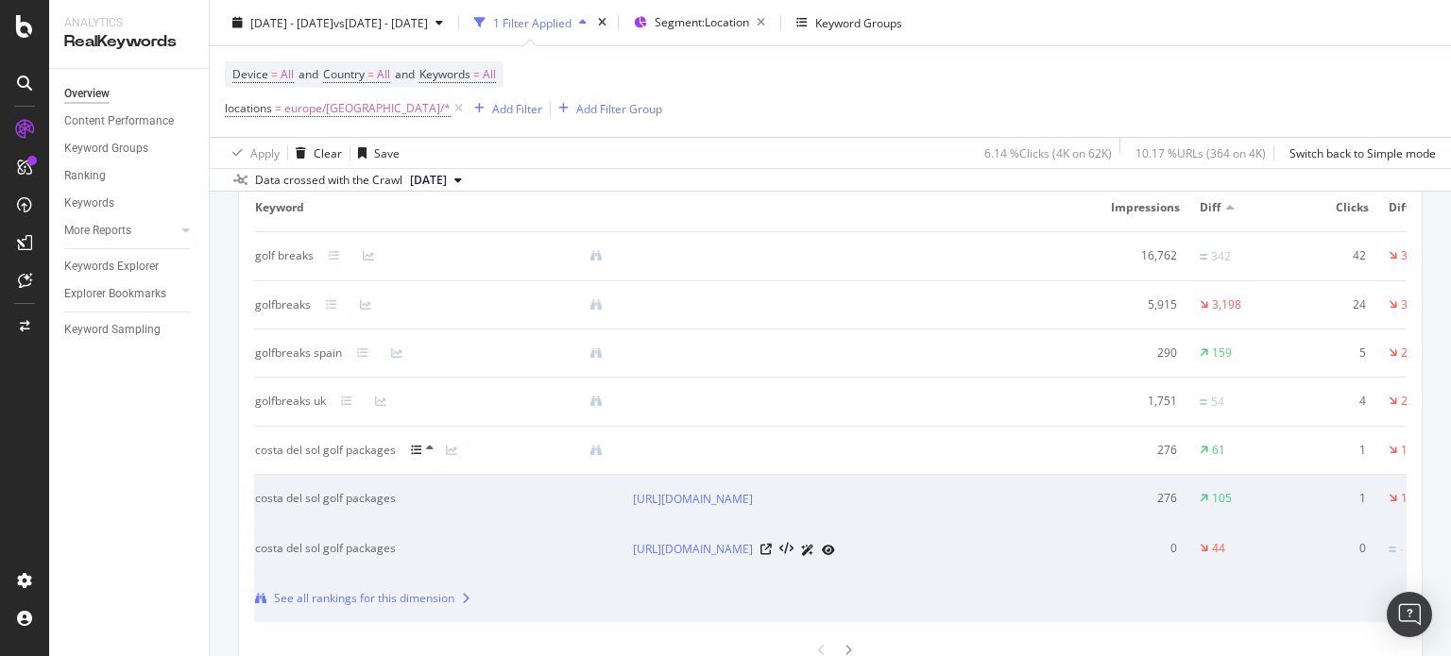
scroll to position [0, 0]
click at [363, 494] on div "costa del sol golf packages" at bounding box center [425, 498] width 327 height 17
copy div "costa del sol golf packages"
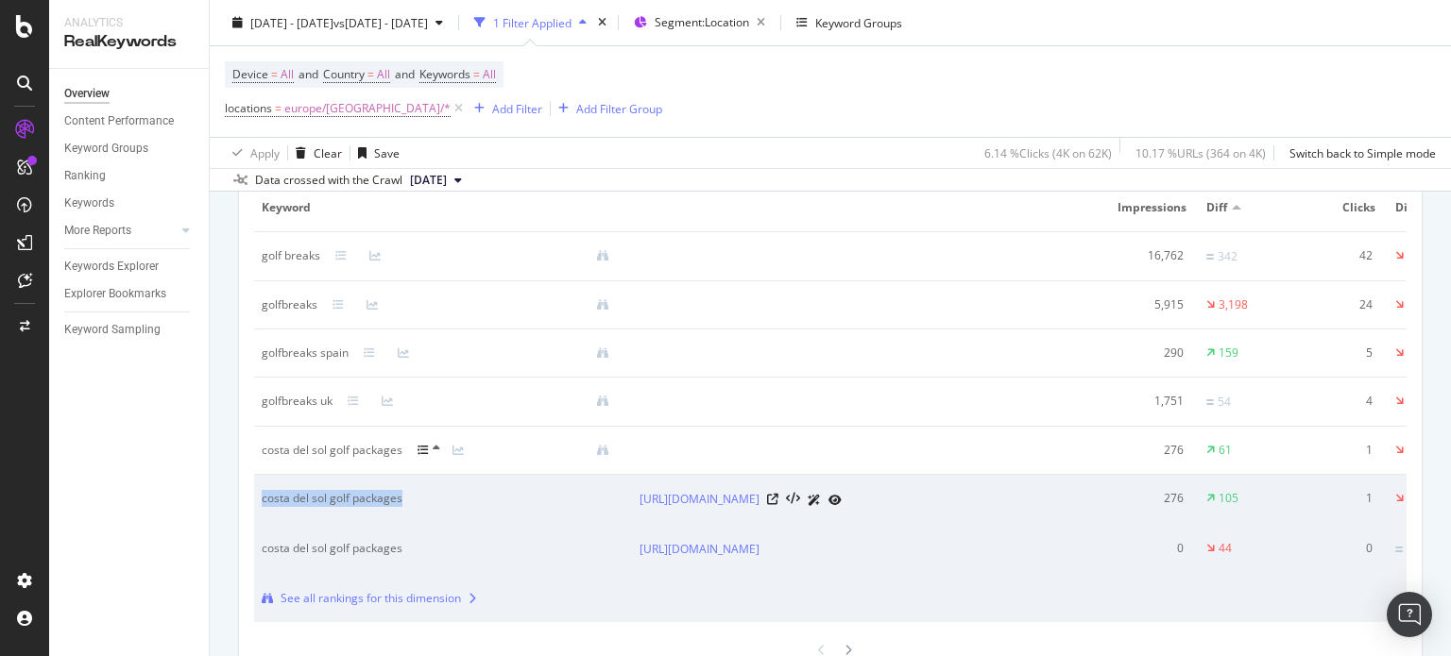
click at [338, 501] on div "costa del sol golf packages" at bounding box center [425, 498] width 327 height 17
click at [869, 95] on div "Device = All and Country = All and Keywords = All locations = [GEOGRAPHIC_DATA]…" at bounding box center [830, 91] width 1211 height 91
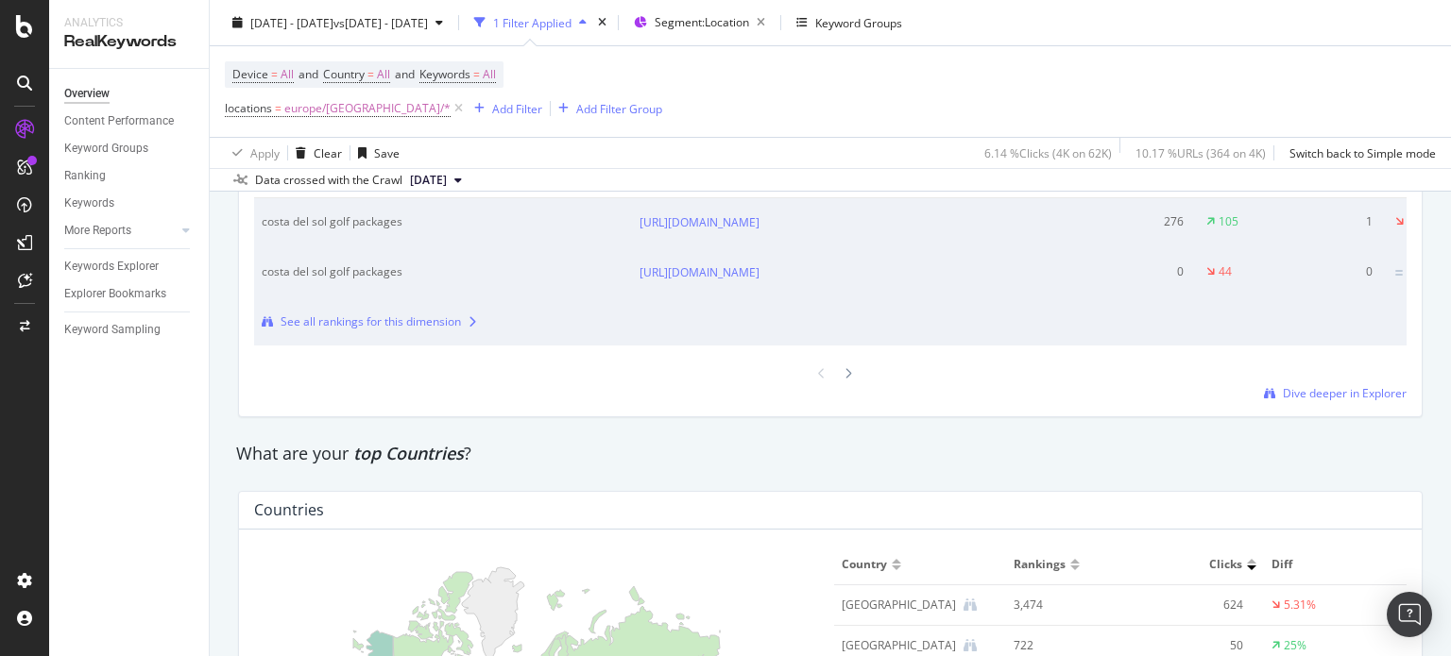
scroll to position [2644, 0]
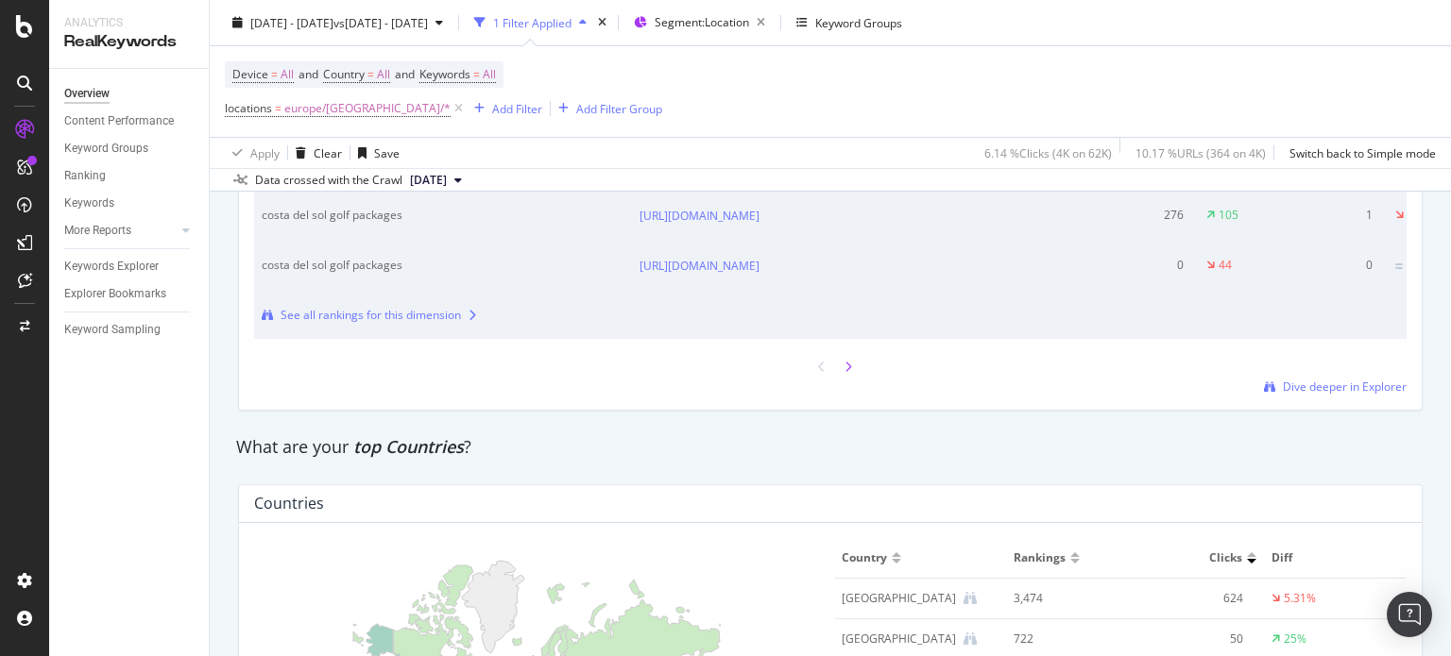
click at [844, 373] on icon at bounding box center [848, 367] width 8 height 11
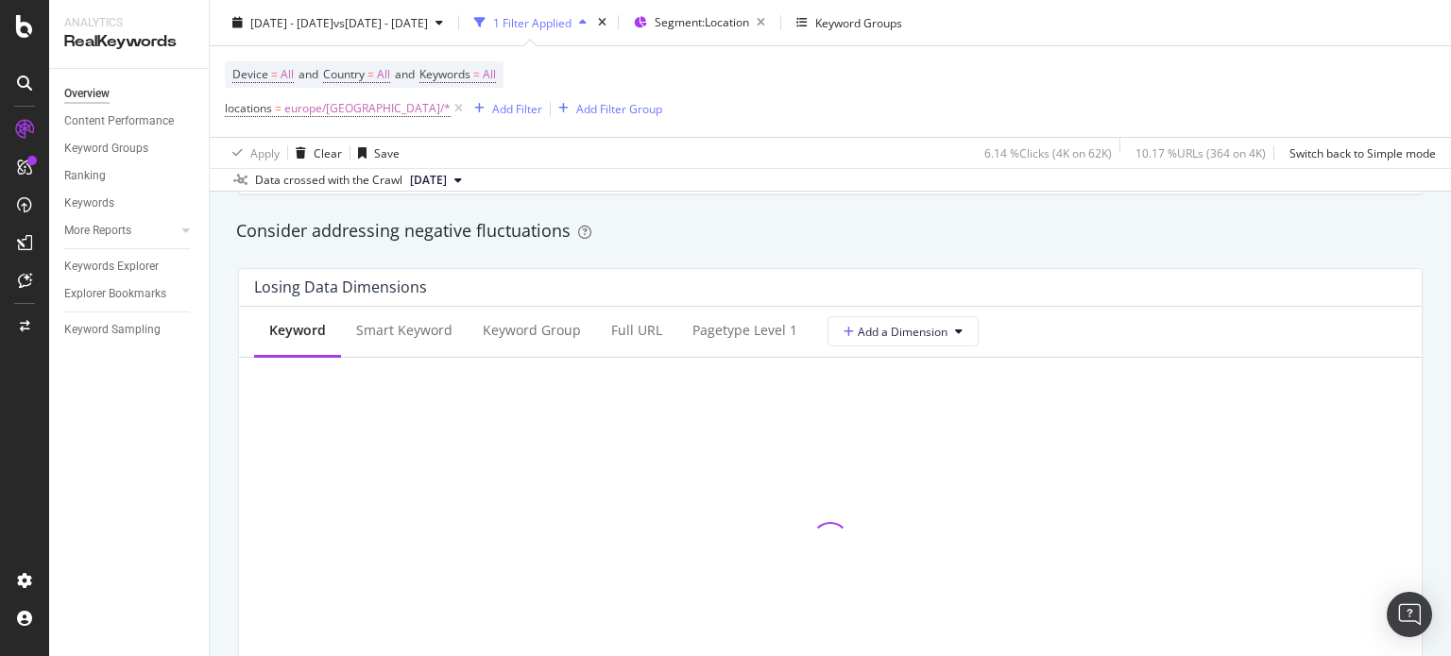
scroll to position [2267, 0]
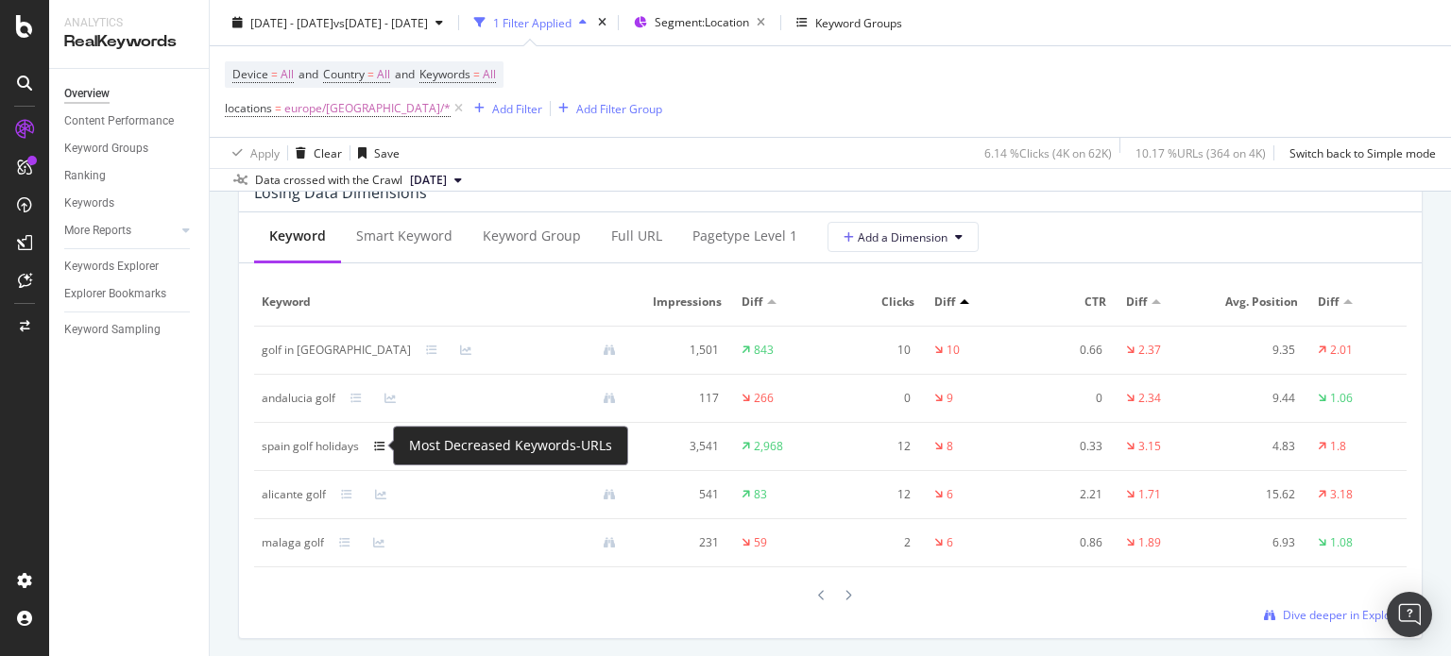
click at [375, 445] on icon at bounding box center [379, 446] width 11 height 11
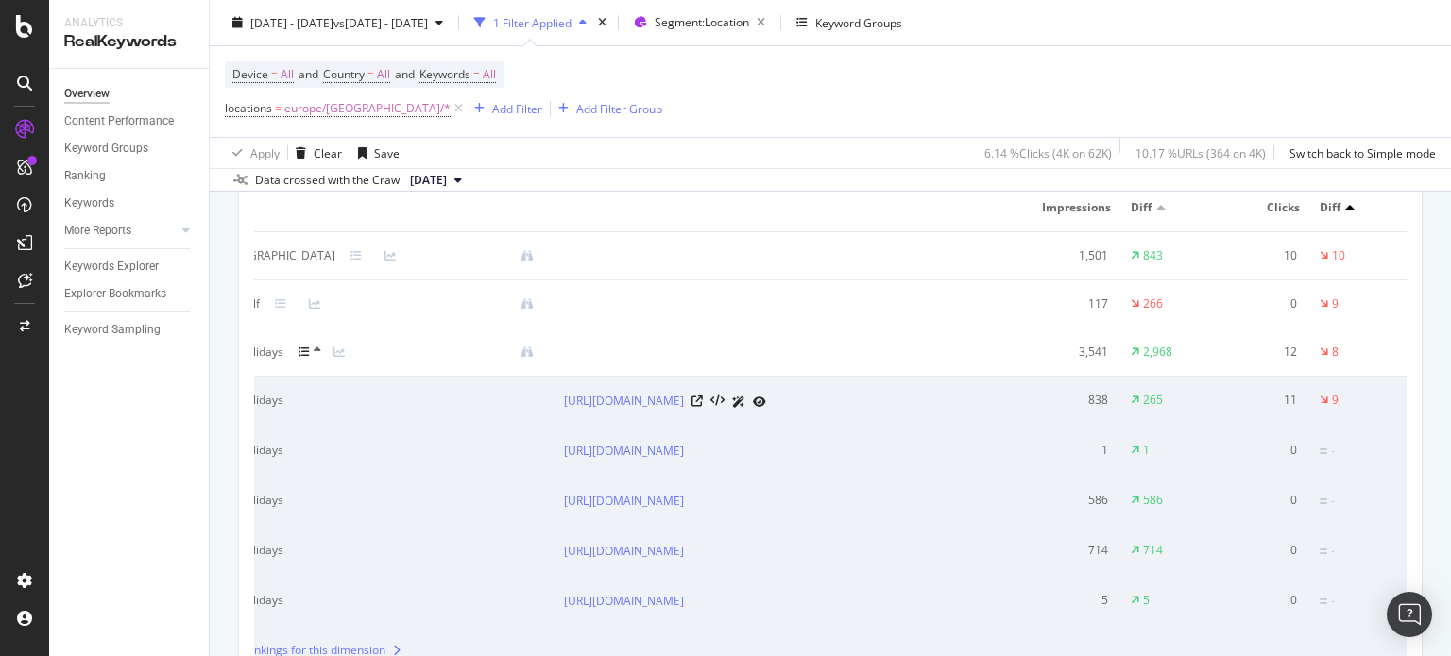
scroll to position [0, 0]
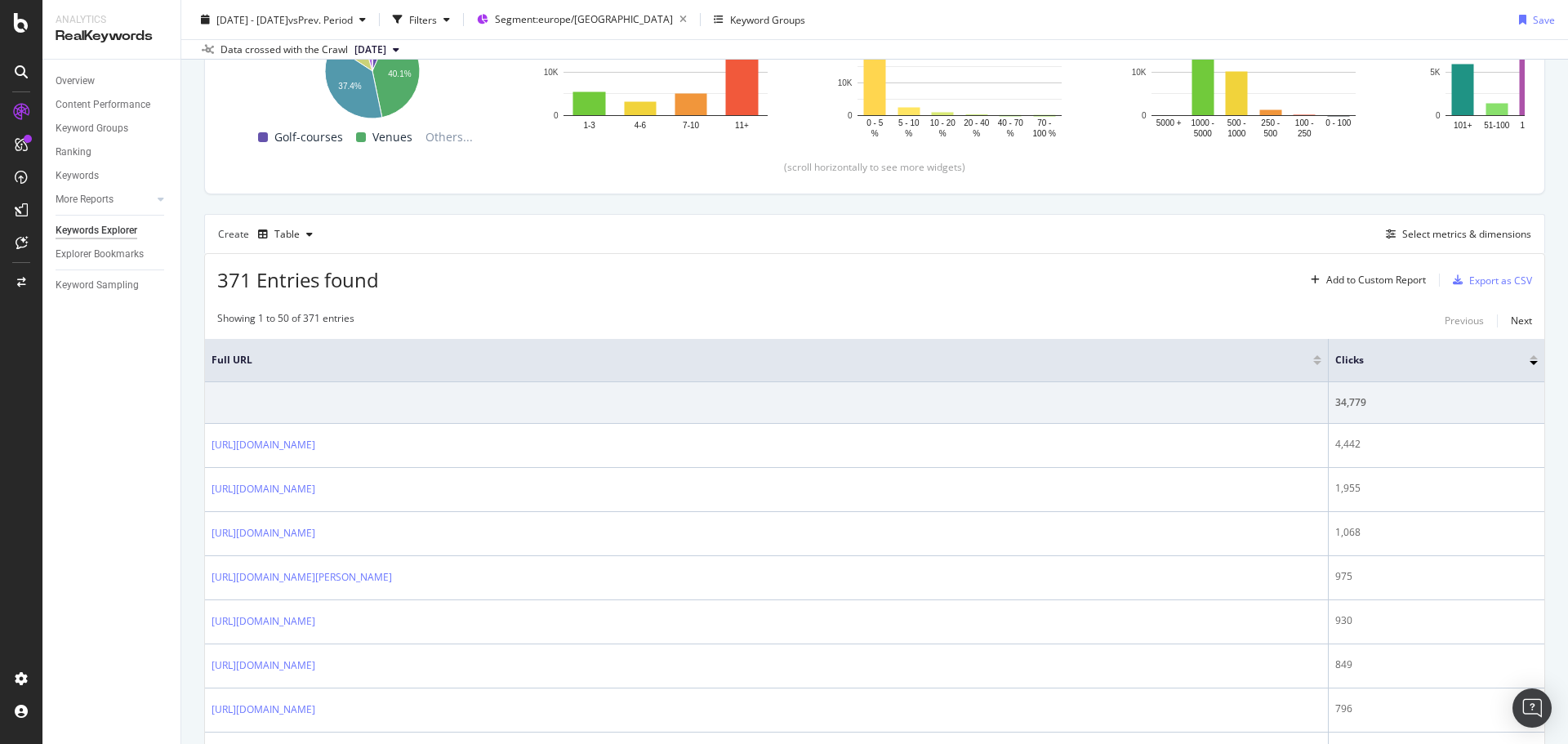
scroll to position [327, 0]
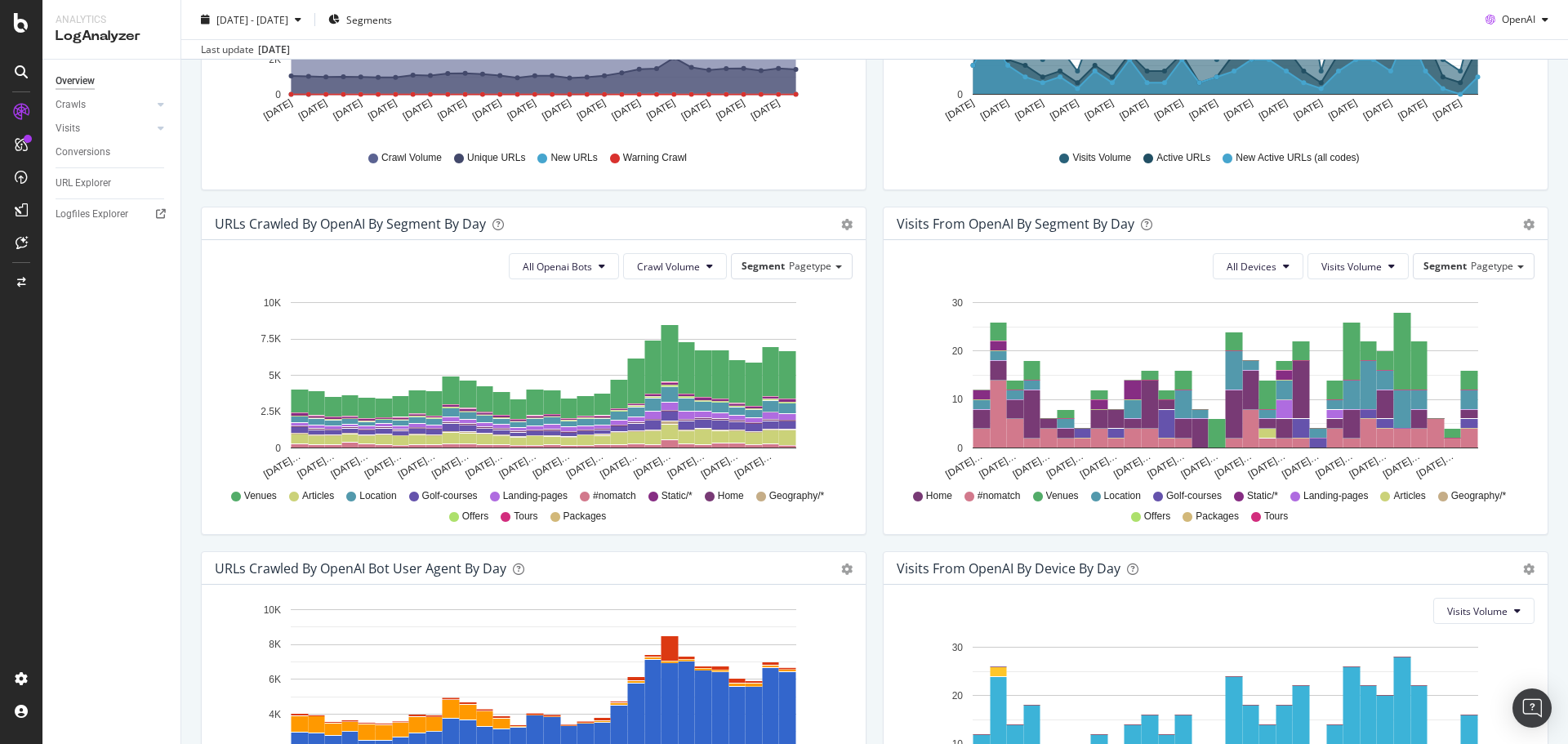
scroll to position [618, 0]
